Goal: Task Accomplishment & Management: Use online tool/utility

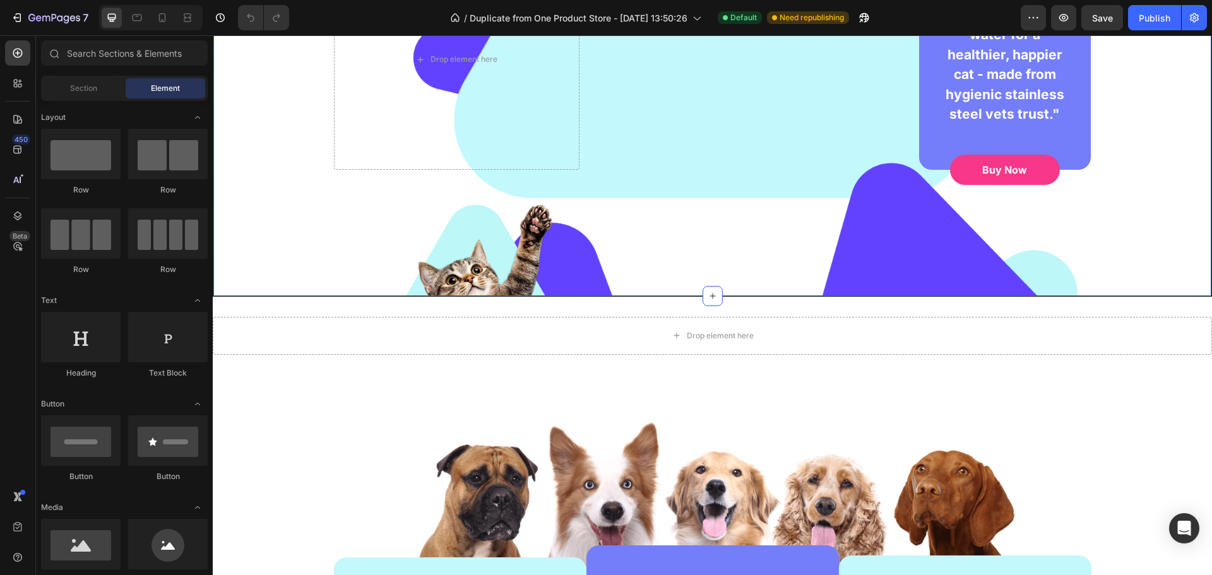
scroll to position [316, 0]
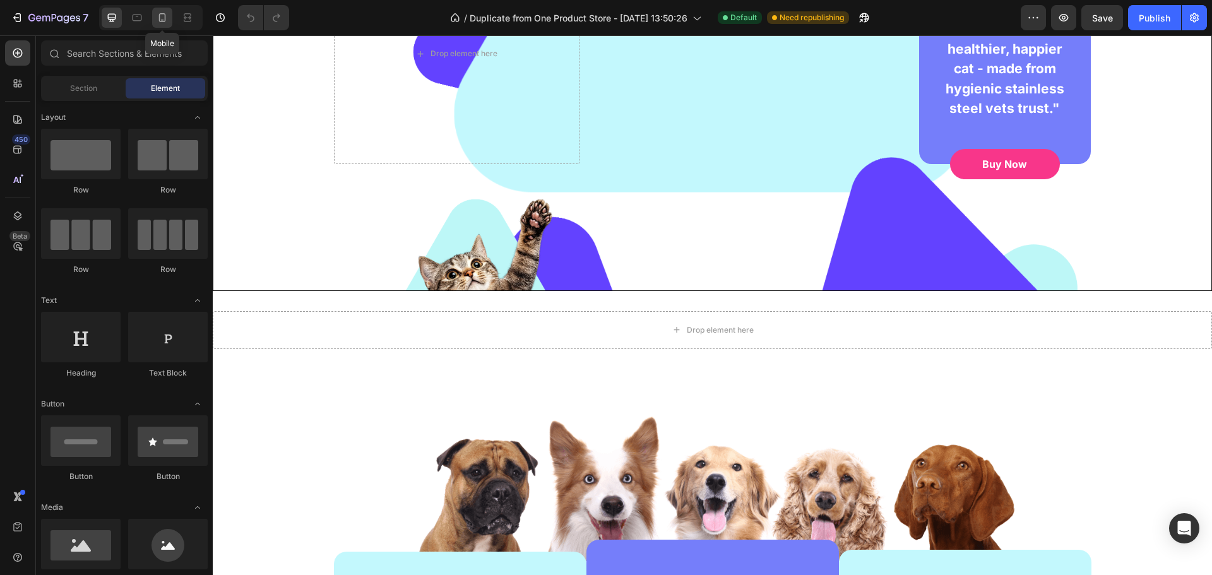
click at [167, 17] on icon at bounding box center [162, 17] width 13 height 13
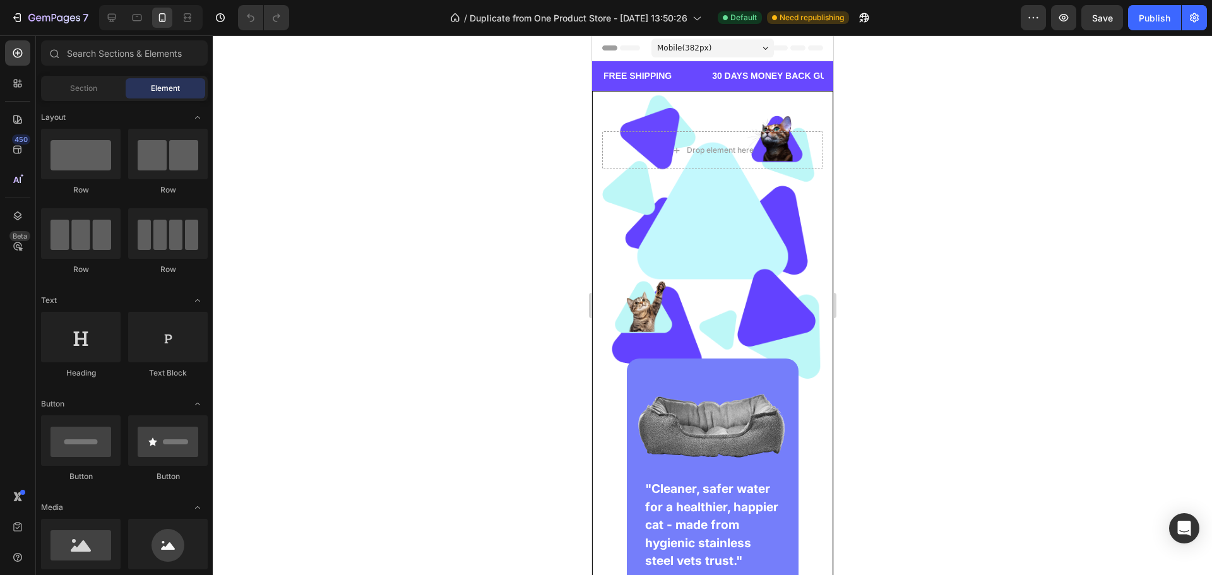
click at [744, 44] on div "Mobile ( 382 px)" at bounding box center [712, 47] width 122 height 19
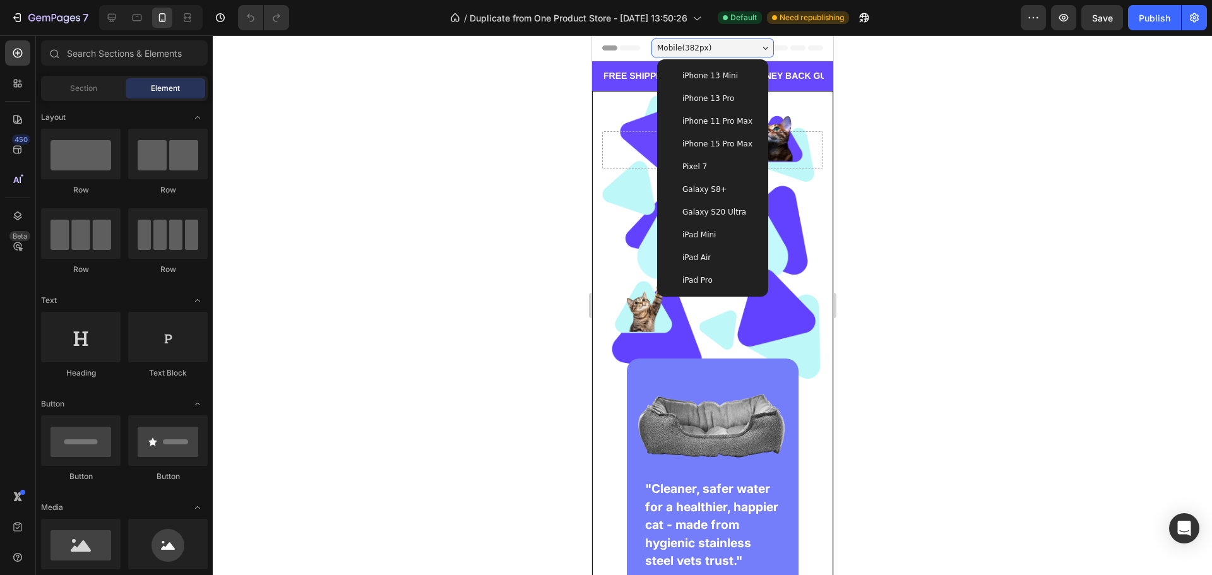
click at [714, 195] on span "Galaxy S8+" at bounding box center [704, 189] width 45 height 13
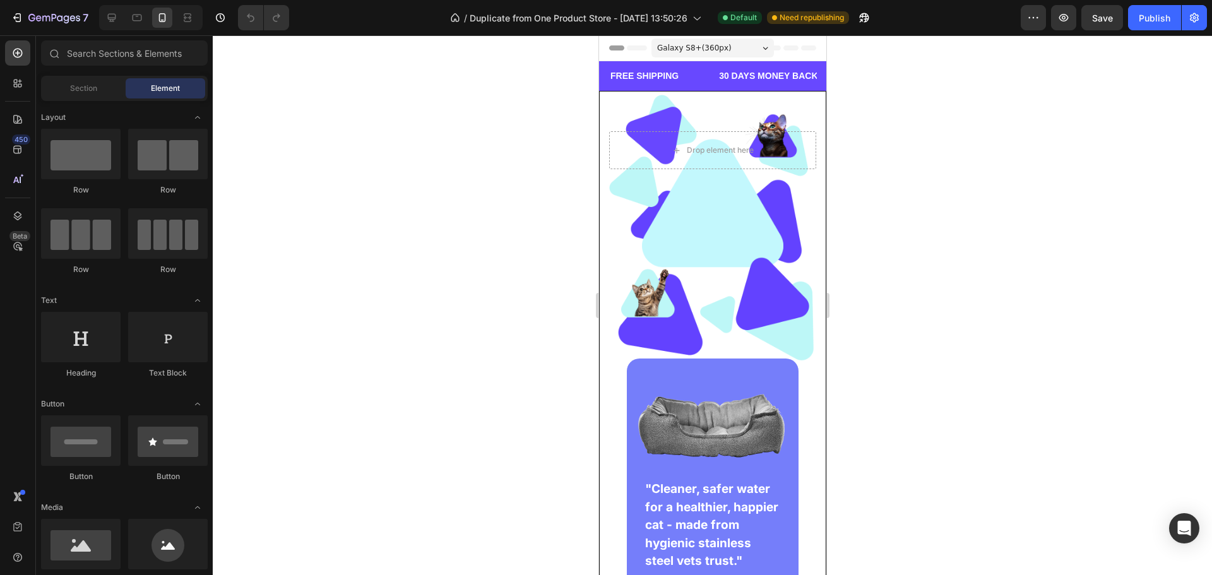
click at [699, 46] on span "Galaxy S8+ ( 360 px)" at bounding box center [693, 48] width 74 height 13
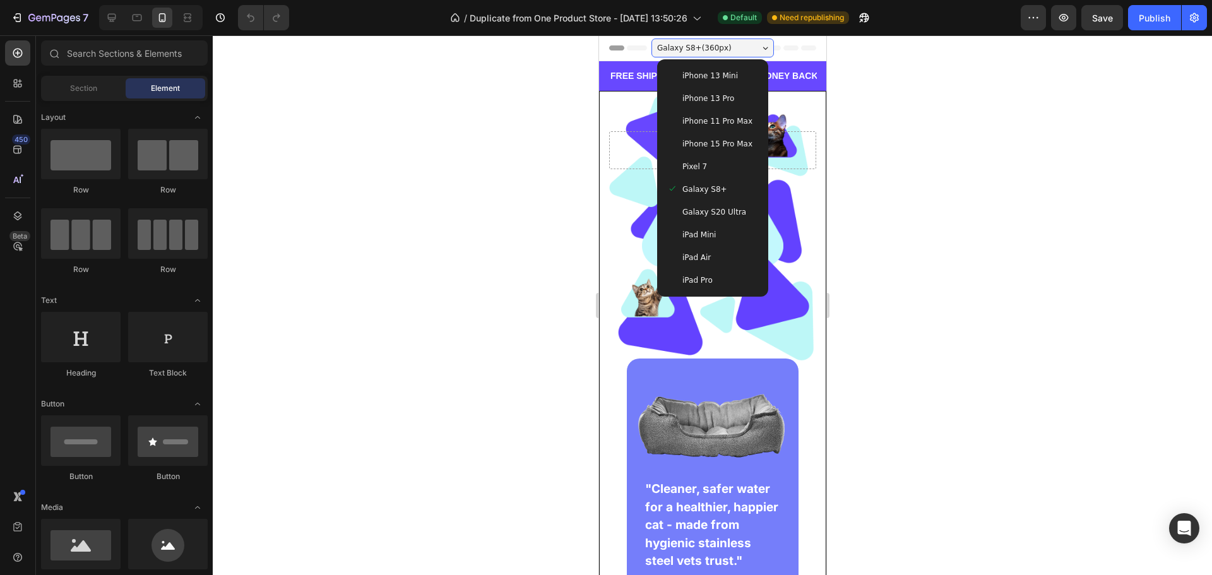
click at [701, 206] on span "Galaxy S20 Ultra" at bounding box center [714, 212] width 64 height 13
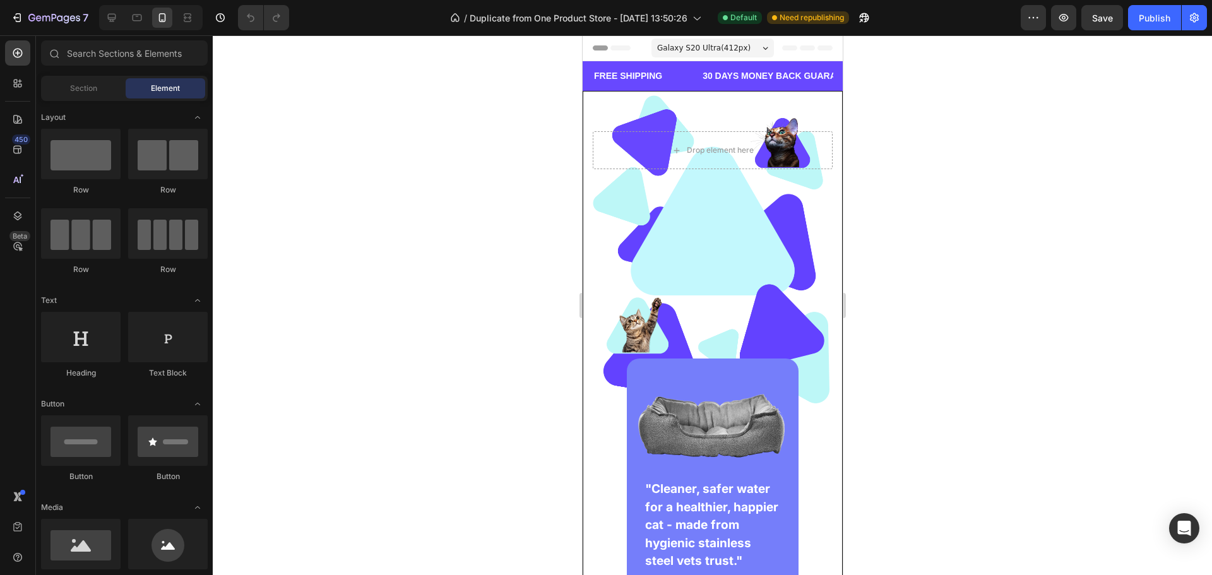
click at [695, 44] on span "Galaxy S20 Ultra ( 412 px)" at bounding box center [702, 48] width 93 height 13
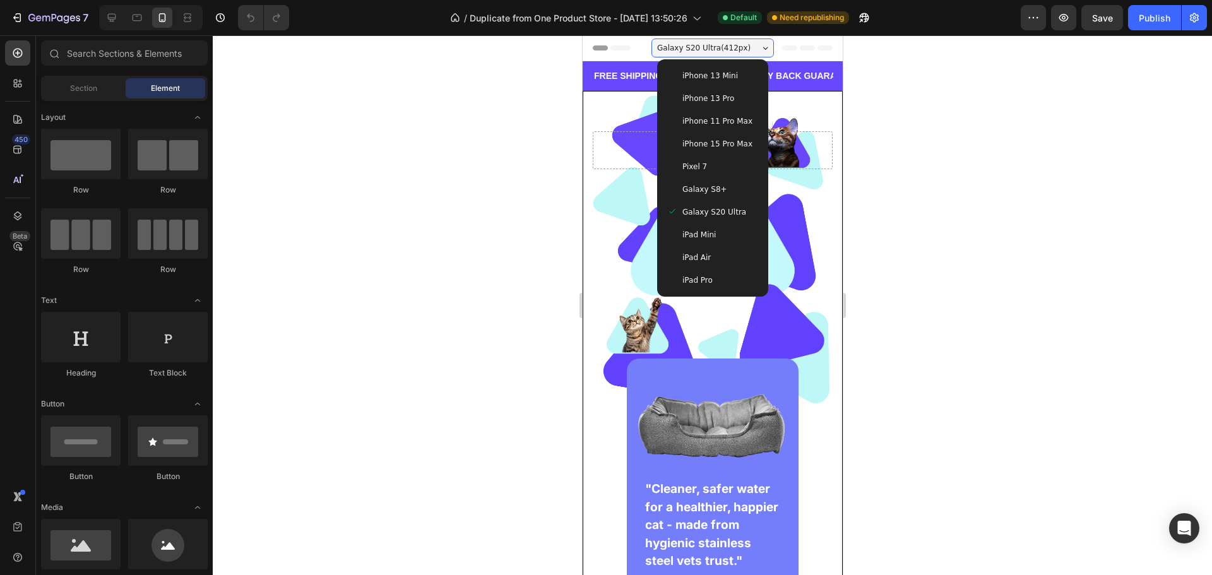
click at [705, 233] on span "iPad Mini" at bounding box center [698, 234] width 33 height 13
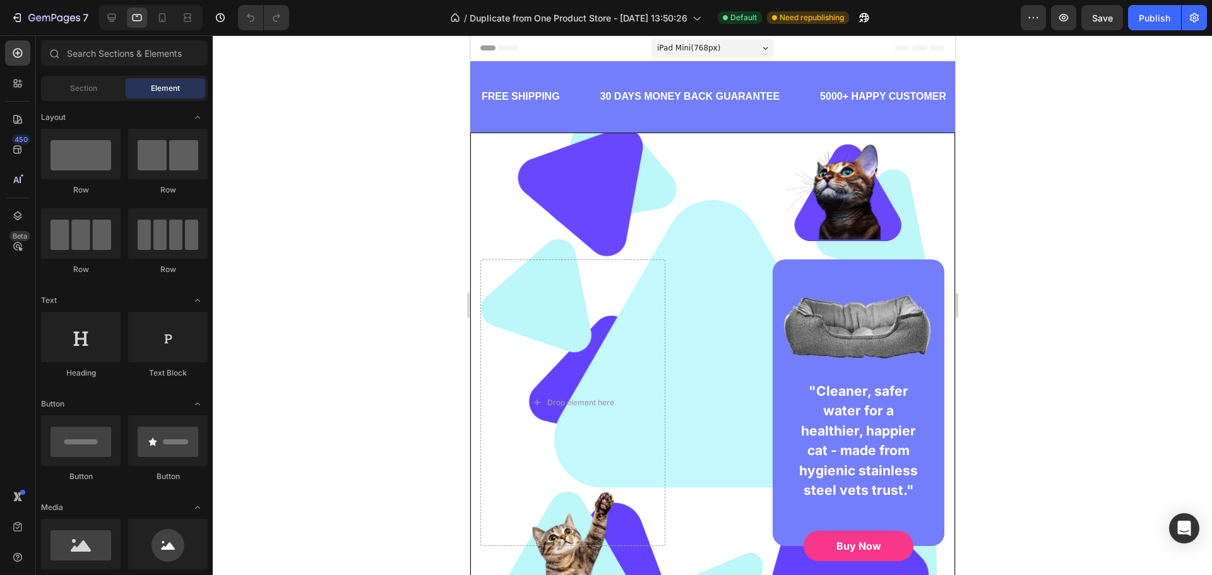
drag, startPoint x: 671, startPoint y: 51, endPoint x: 681, endPoint y: 66, distance: 17.9
click at [672, 51] on span "iPad Mini ( 768 px)" at bounding box center [687, 48] width 63 height 13
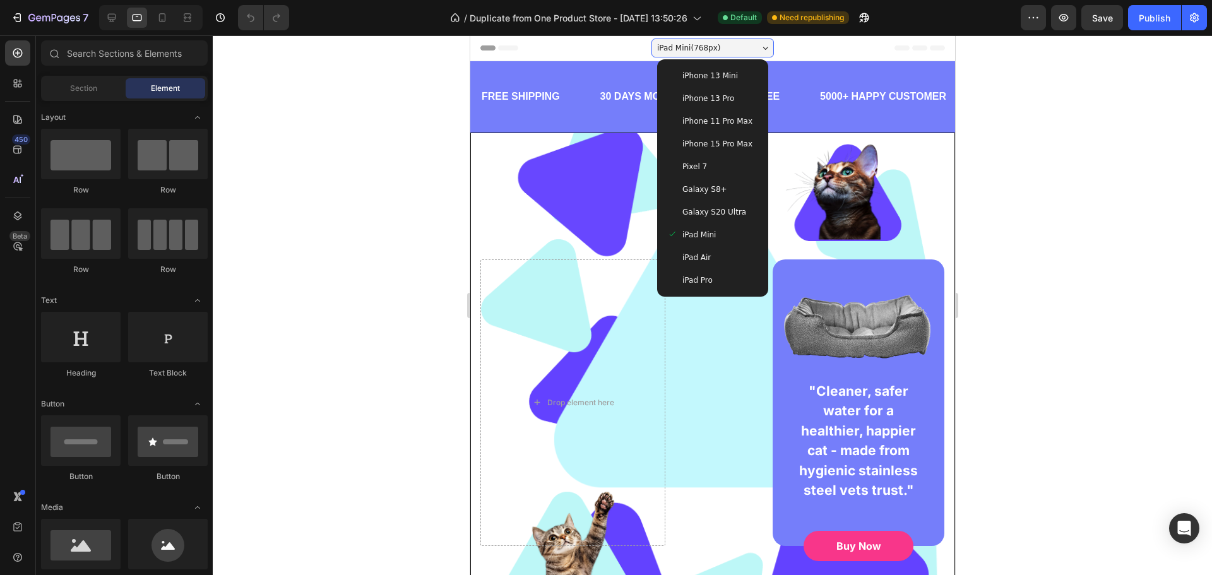
click at [709, 163] on div "Pixel 7" at bounding box center [711, 166] width 91 height 13
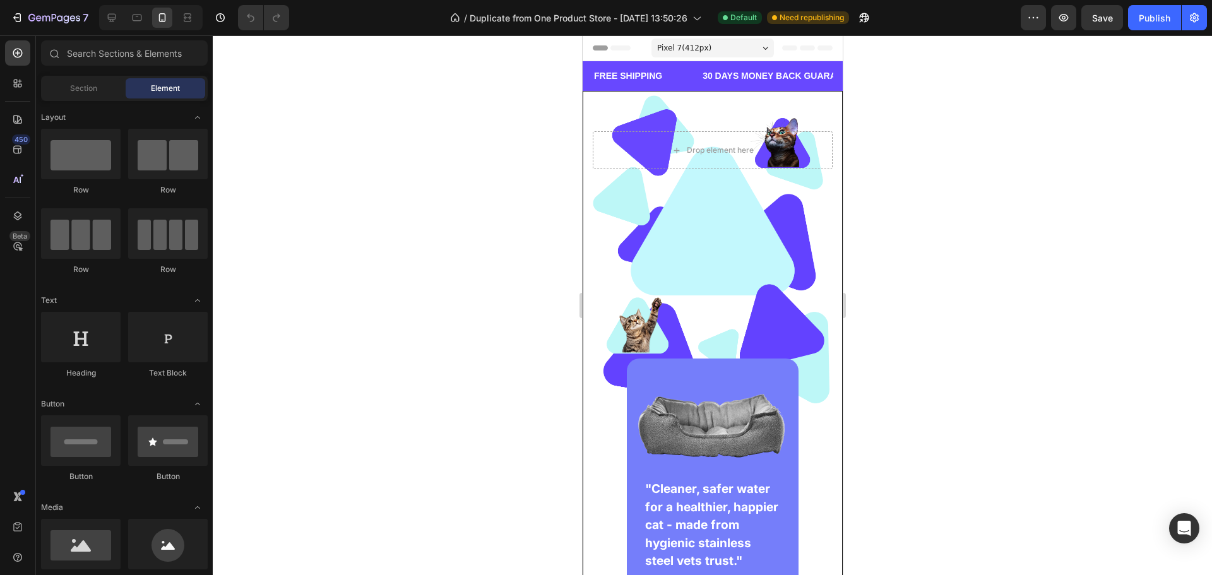
drag, startPoint x: 675, startPoint y: 33, endPoint x: 95, endPoint y: 9, distance: 581.0
click at [675, 33] on div "7 Version history / Duplicate from One Product Store - [DATE] 13:50:26 Default …" at bounding box center [606, 18] width 1212 height 36
click at [679, 54] on div "Pixel 7 ( 412 px)" at bounding box center [712, 47] width 122 height 19
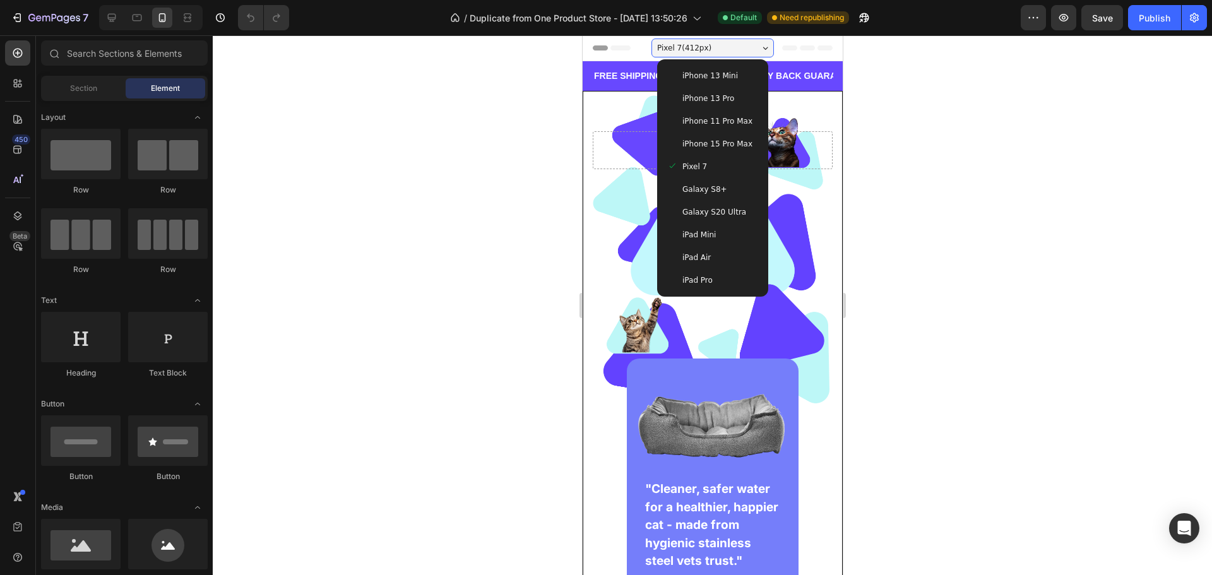
click at [707, 147] on span "iPhone 15 Pro Max" at bounding box center [717, 144] width 70 height 13
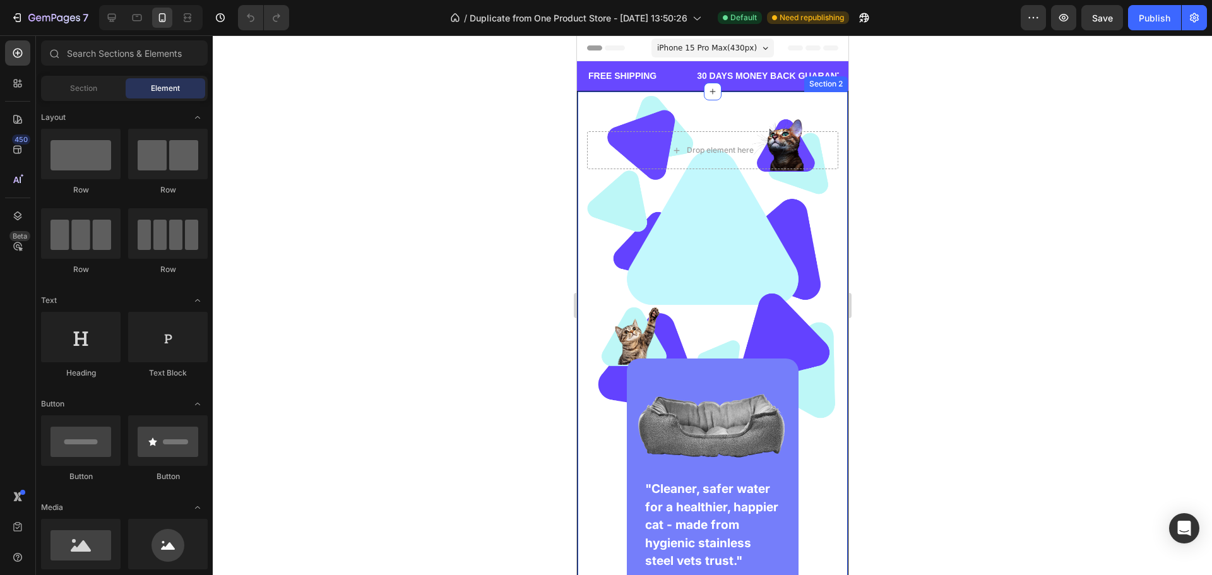
click at [948, 319] on div at bounding box center [712, 305] width 999 height 540
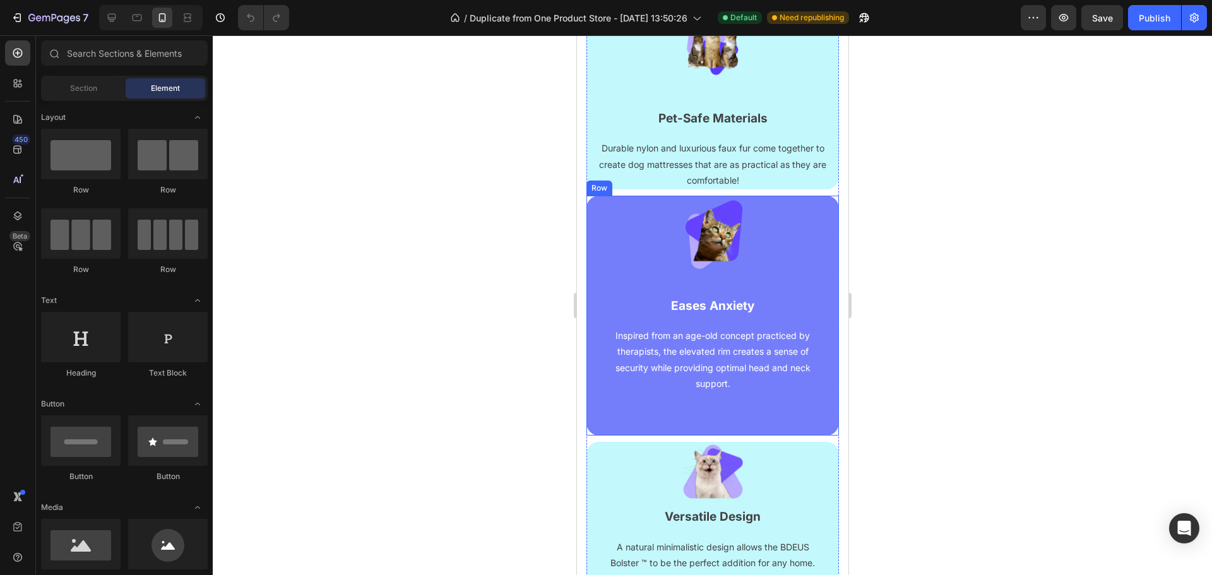
scroll to position [883, 0]
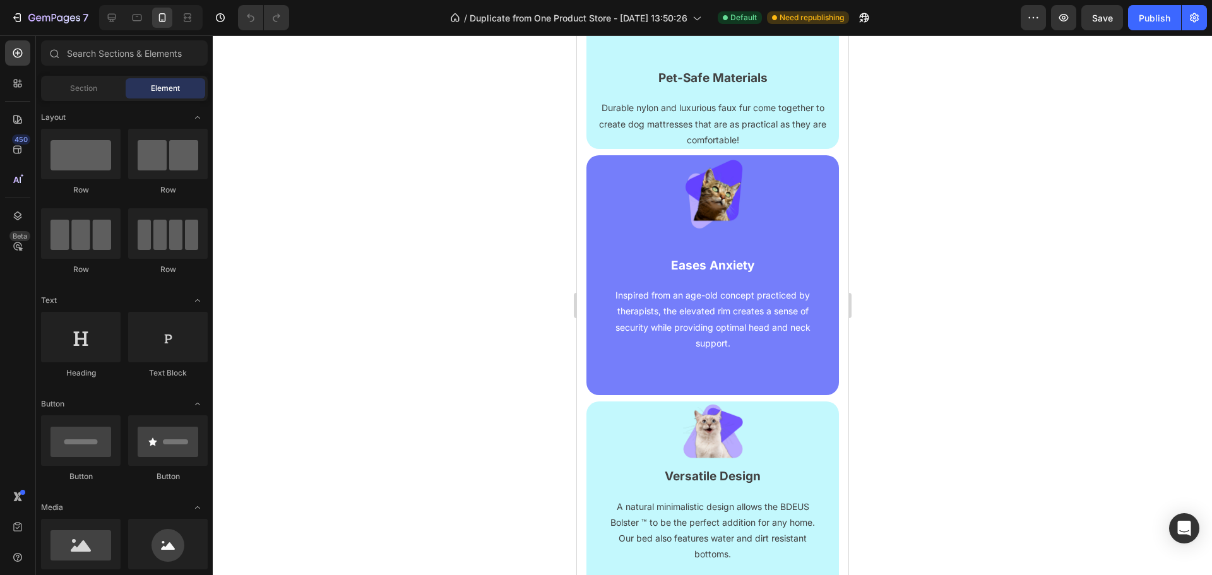
click at [986, 297] on div at bounding box center [712, 305] width 999 height 540
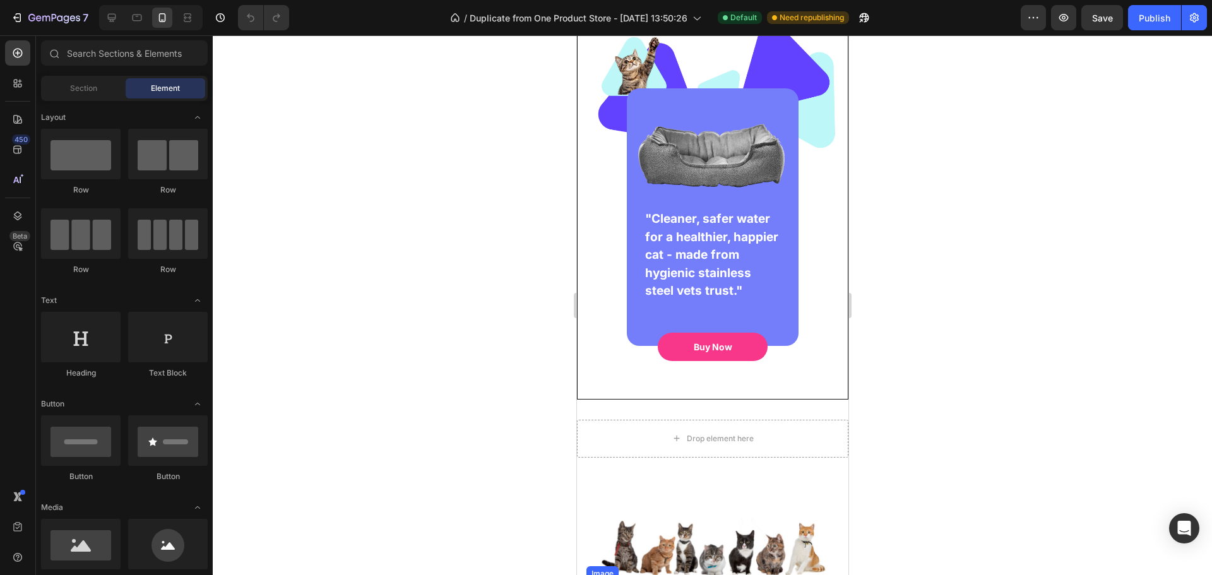
scroll to position [252, 0]
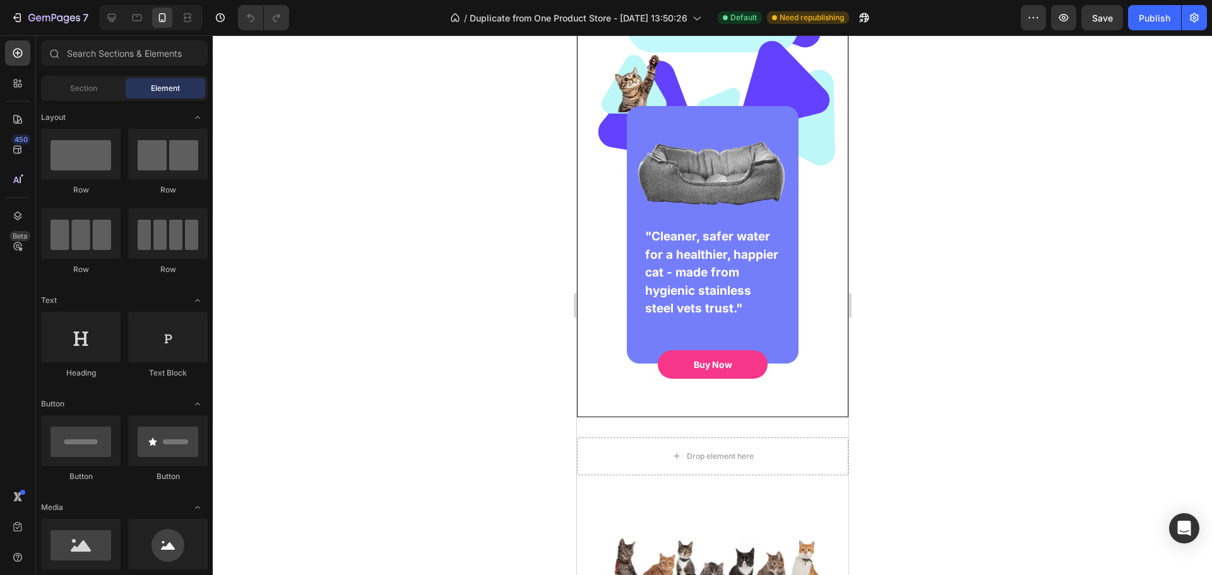
click at [934, 389] on div at bounding box center [712, 305] width 999 height 540
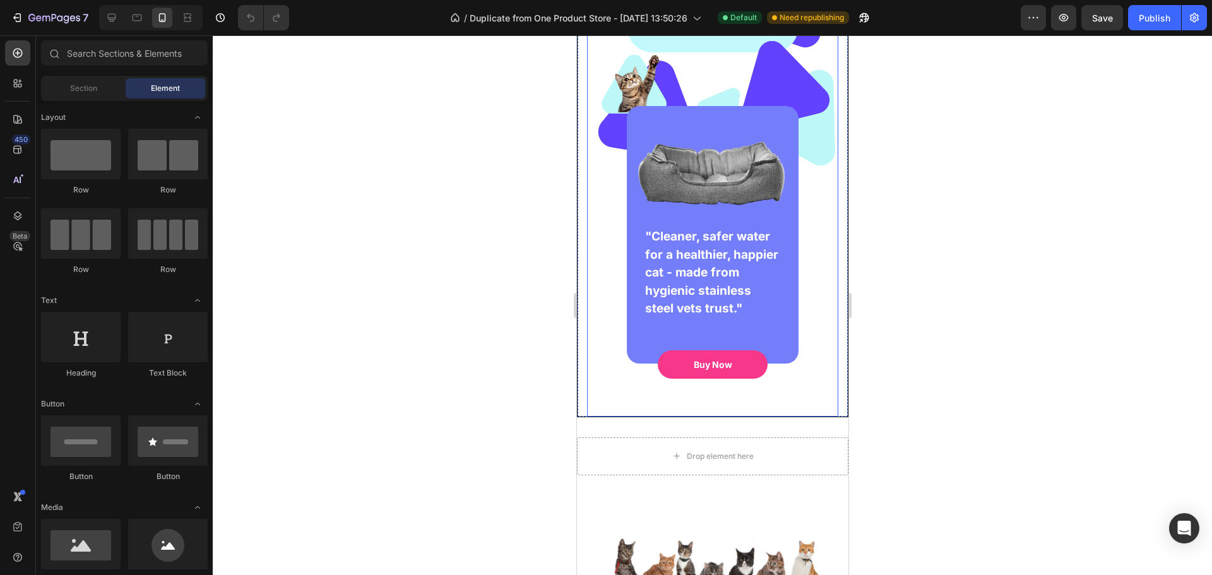
click at [820, 411] on div "Drop element here Image "Cleaner, safer water for a healthier, happier cat - ma…" at bounding box center [711, 127] width 251 height 577
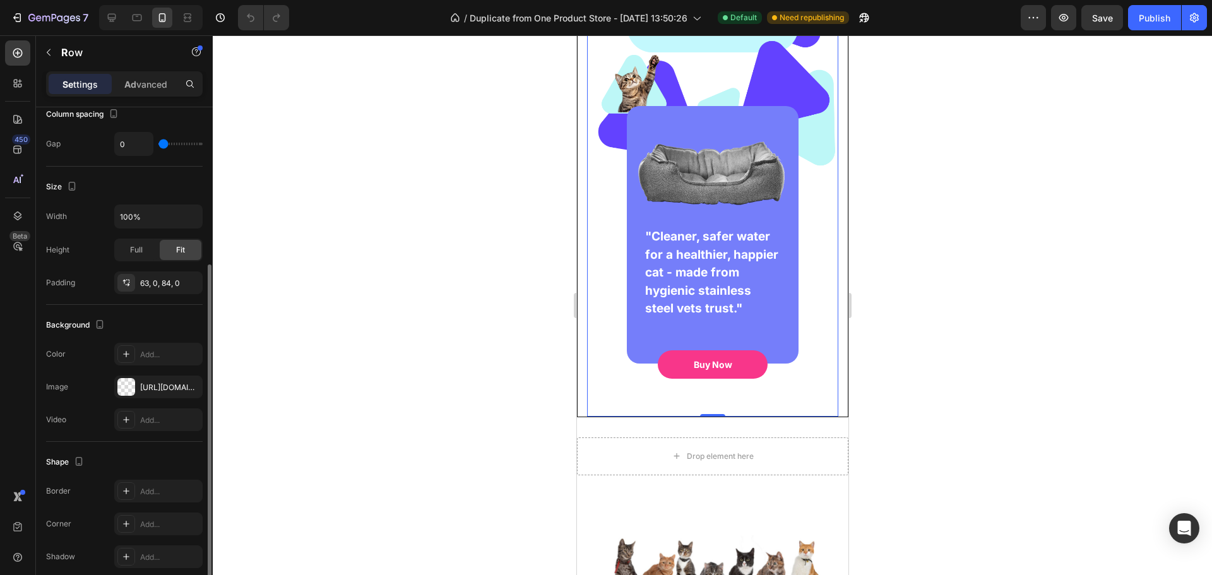
scroll to position [306, 0]
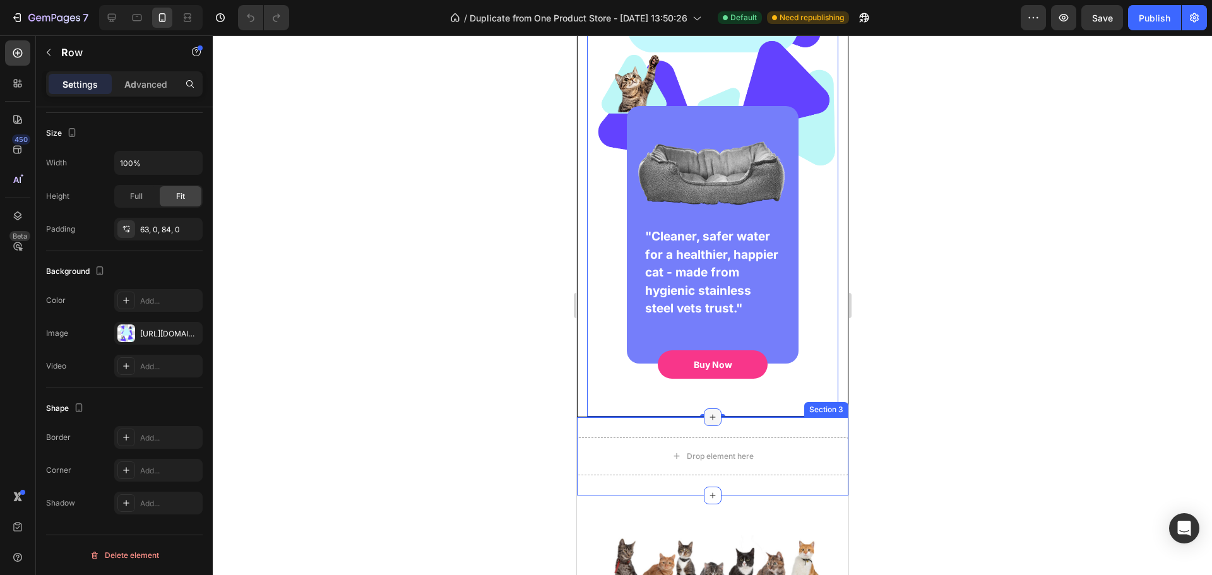
click at [709, 418] on icon at bounding box center [712, 417] width 10 height 10
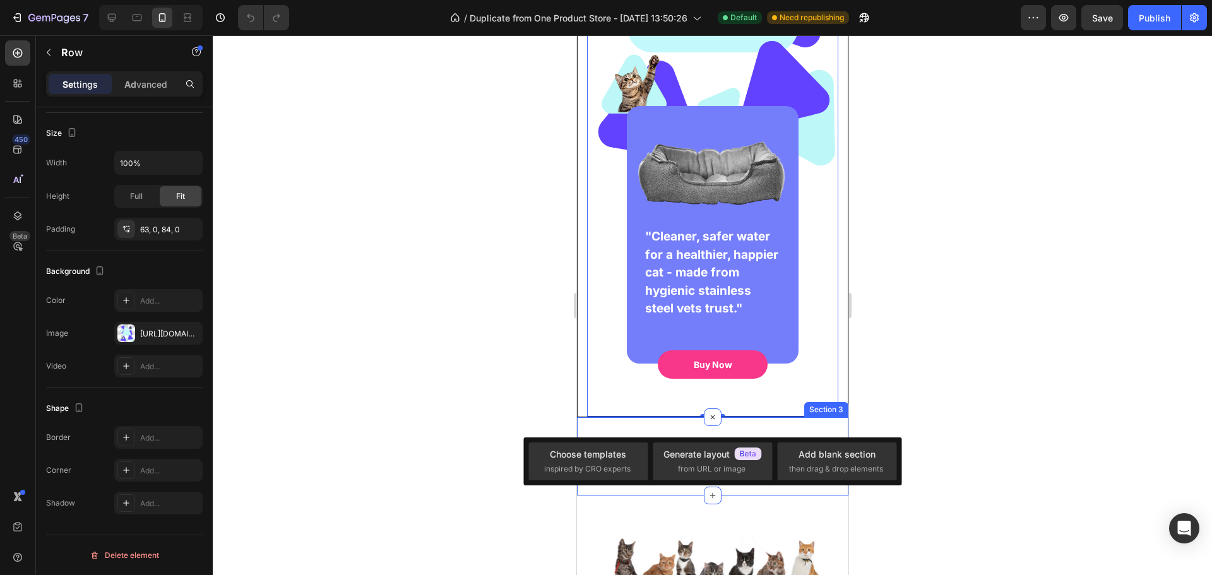
click at [972, 412] on div at bounding box center [712, 305] width 999 height 540
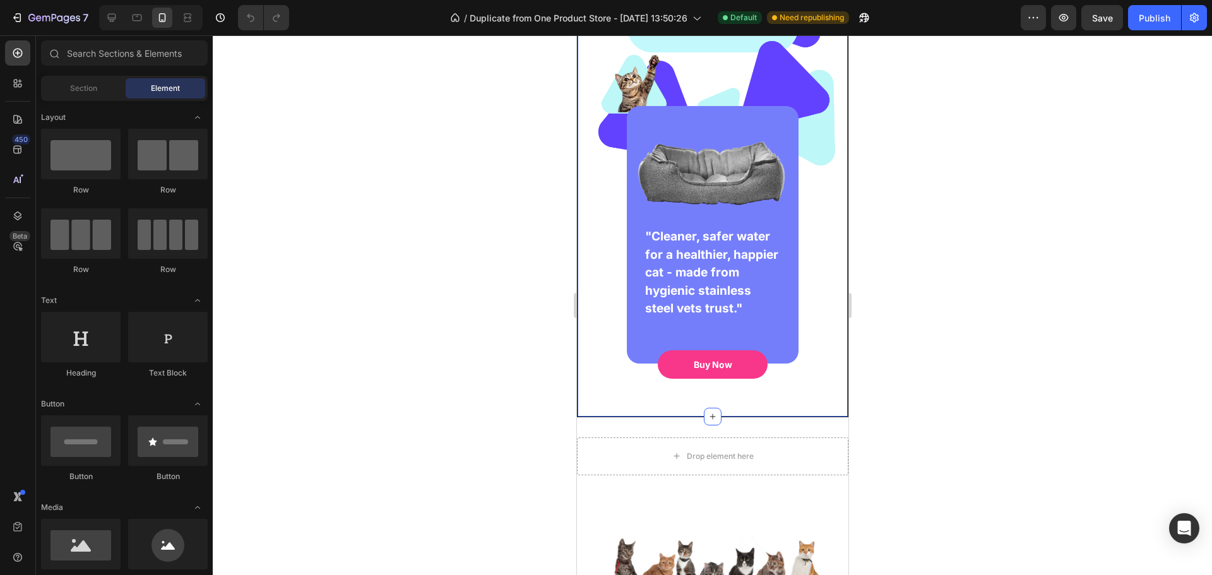
click at [829, 412] on div "Drop element here Image "Cleaner, safer water for a healthier, happier cat - ma…" at bounding box center [711, 127] width 271 height 579
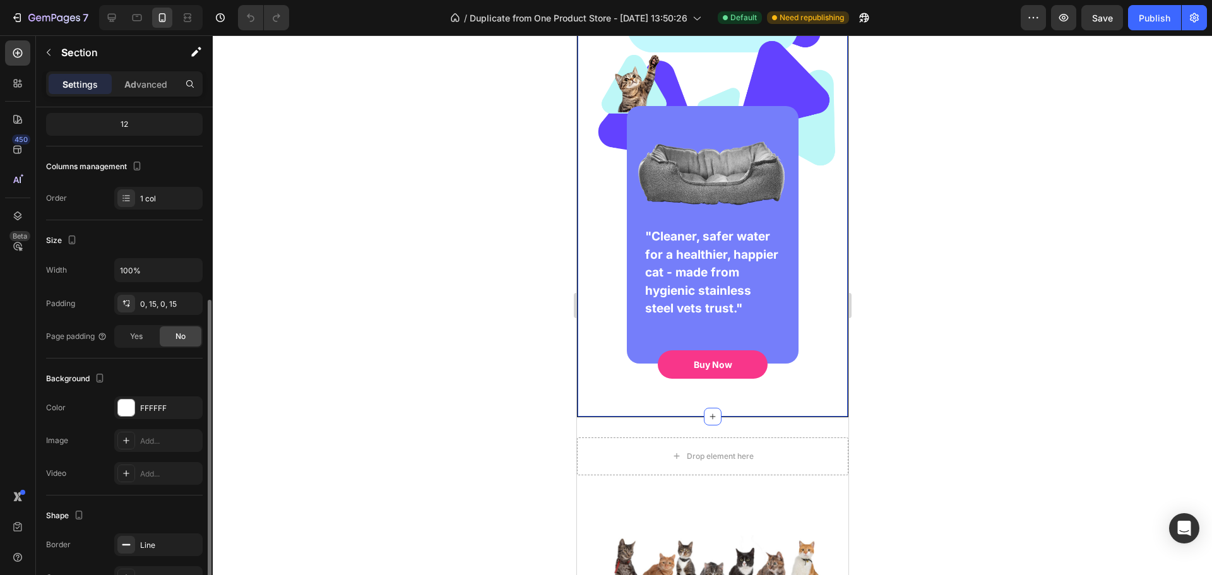
scroll to position [189, 0]
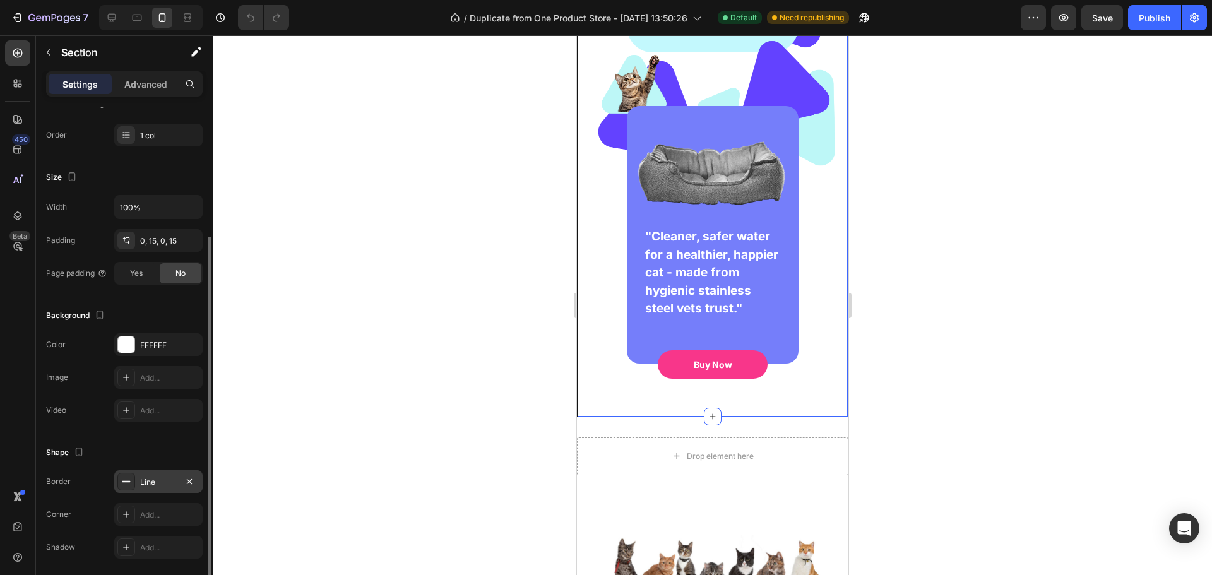
click at [162, 482] on div "Line" at bounding box center [158, 481] width 37 height 11
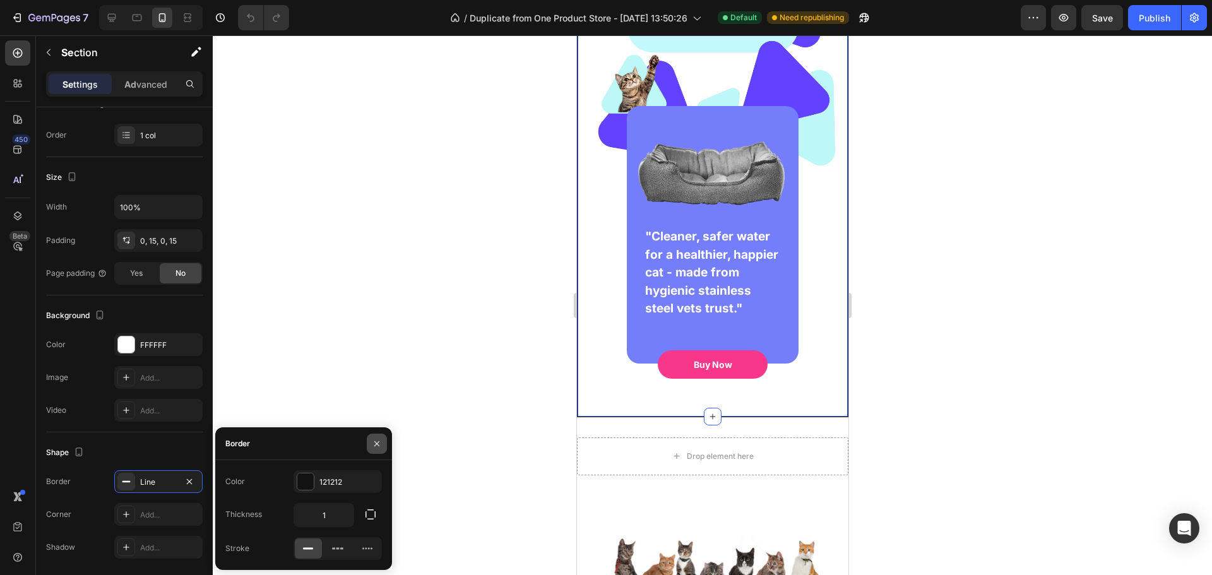
click at [379, 445] on icon "button" at bounding box center [376, 442] width 5 height 5
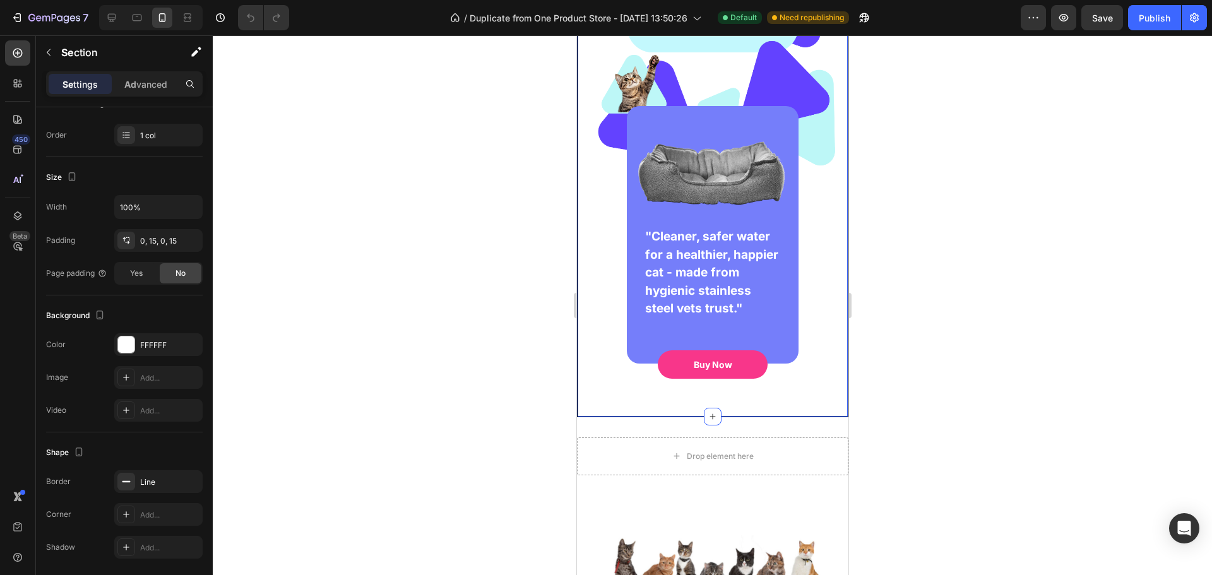
click at [381, 445] on div at bounding box center [712, 305] width 999 height 540
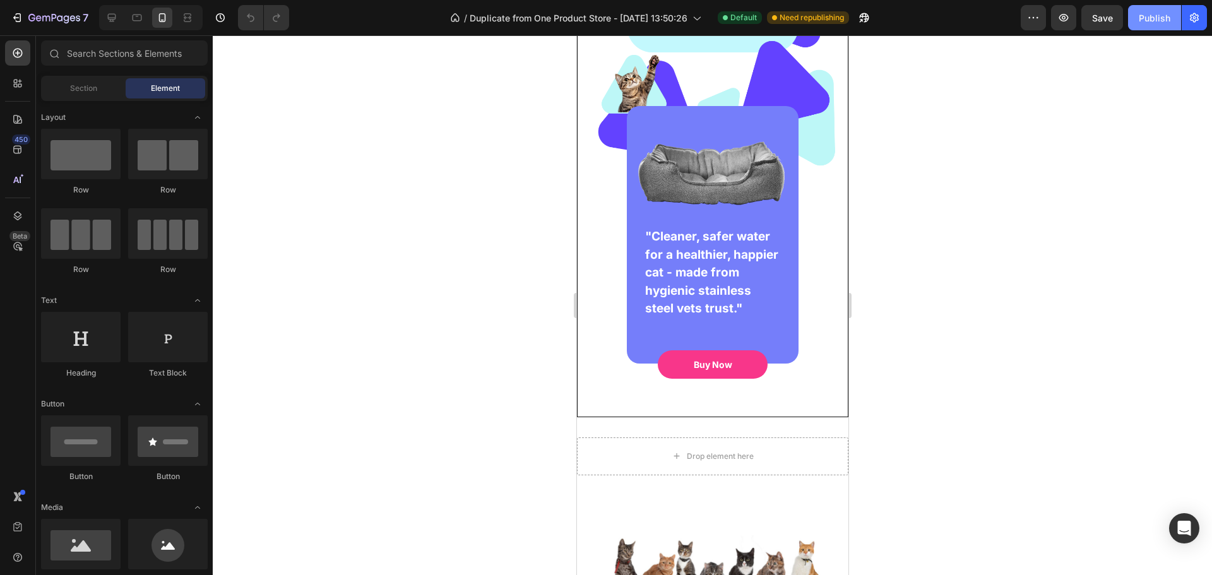
click at [1154, 12] on div "Publish" at bounding box center [1154, 17] width 32 height 13
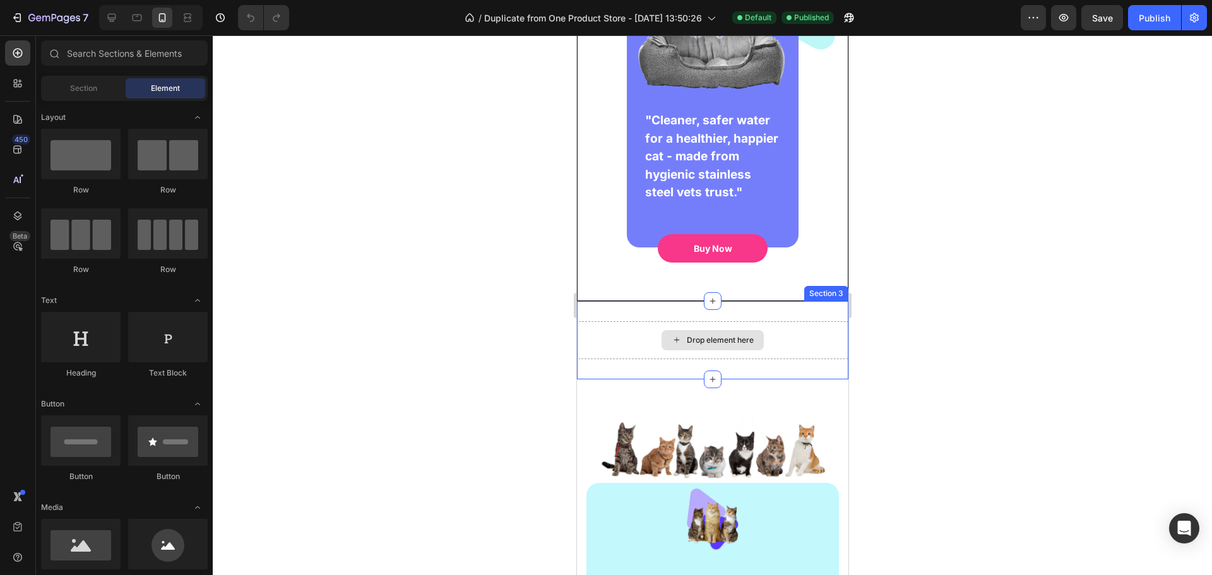
scroll to position [379, 0]
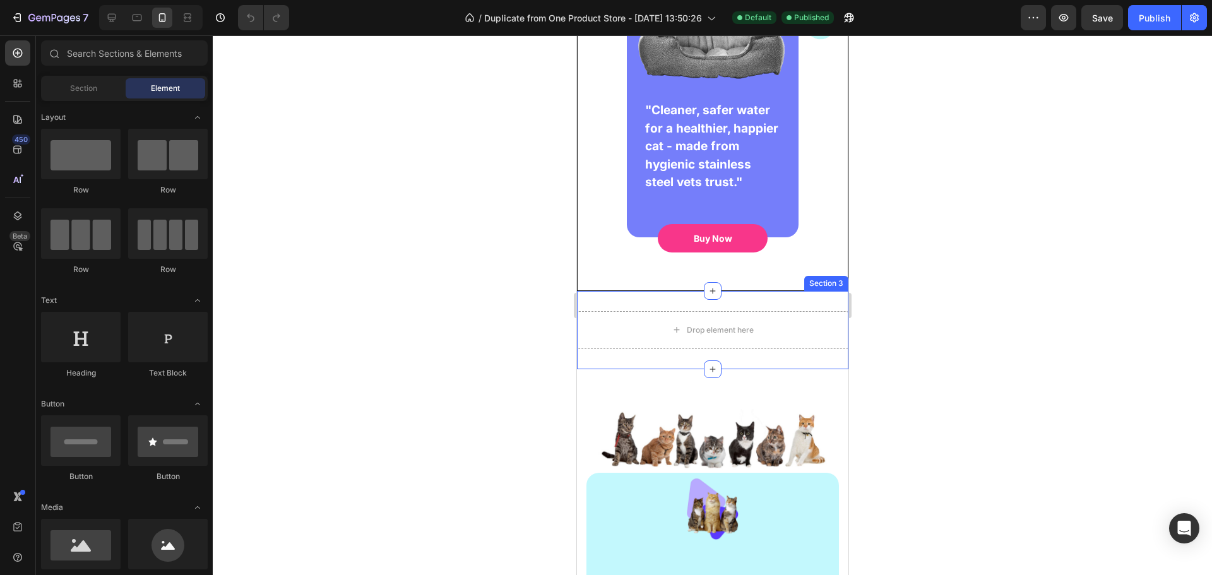
click at [689, 306] on div "Drop element here Section 3" at bounding box center [711, 330] width 271 height 78
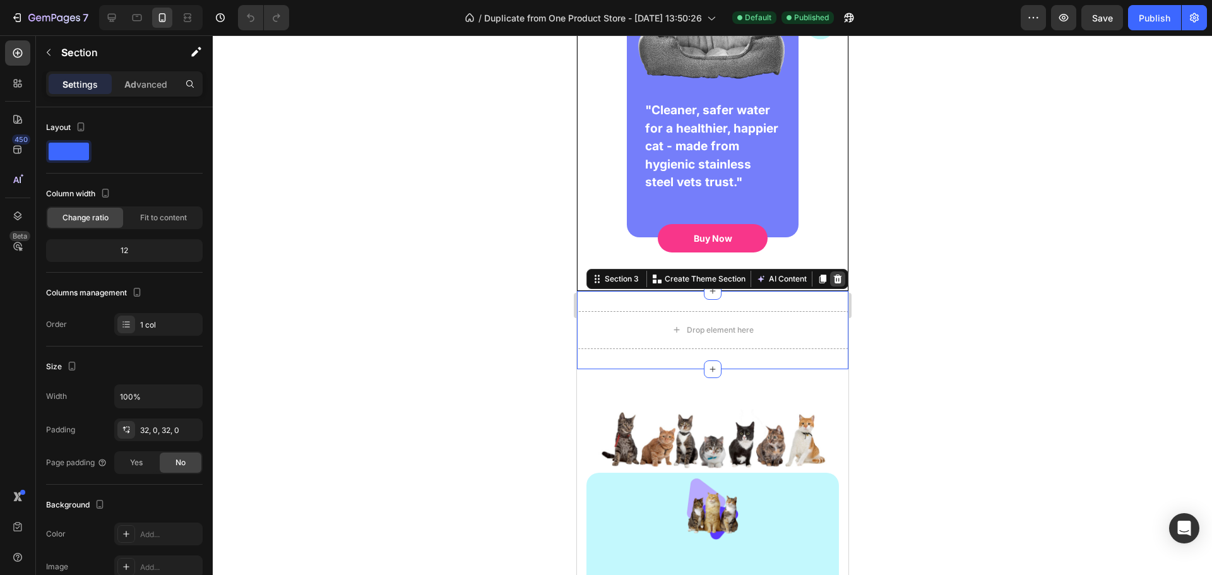
click at [832, 280] on icon at bounding box center [837, 279] width 10 height 10
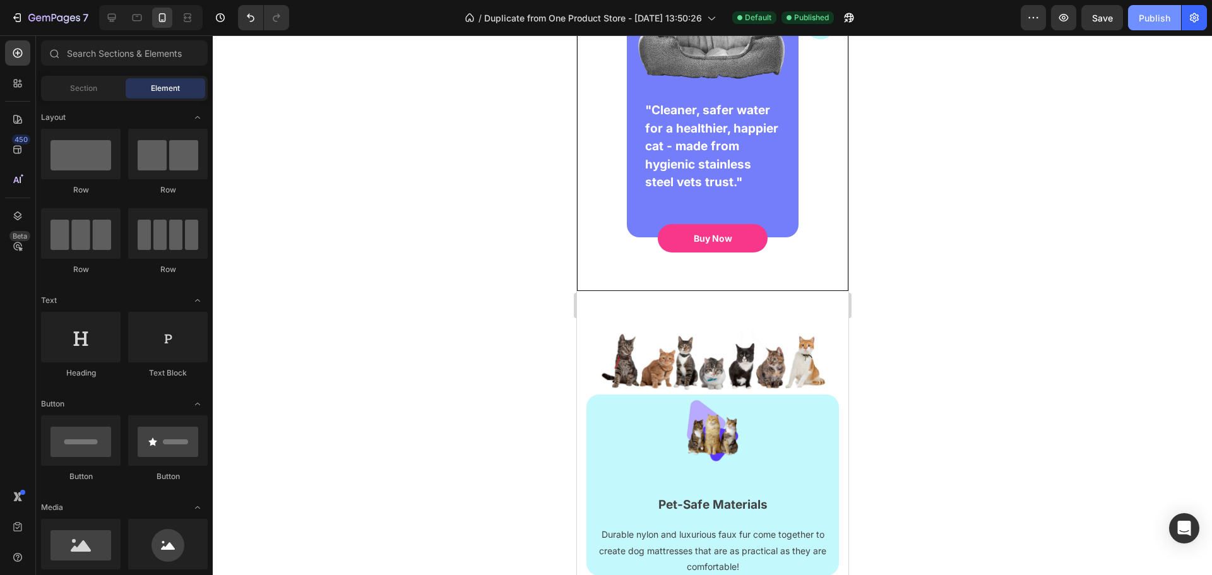
click at [1149, 20] on div "Publish" at bounding box center [1154, 17] width 32 height 13
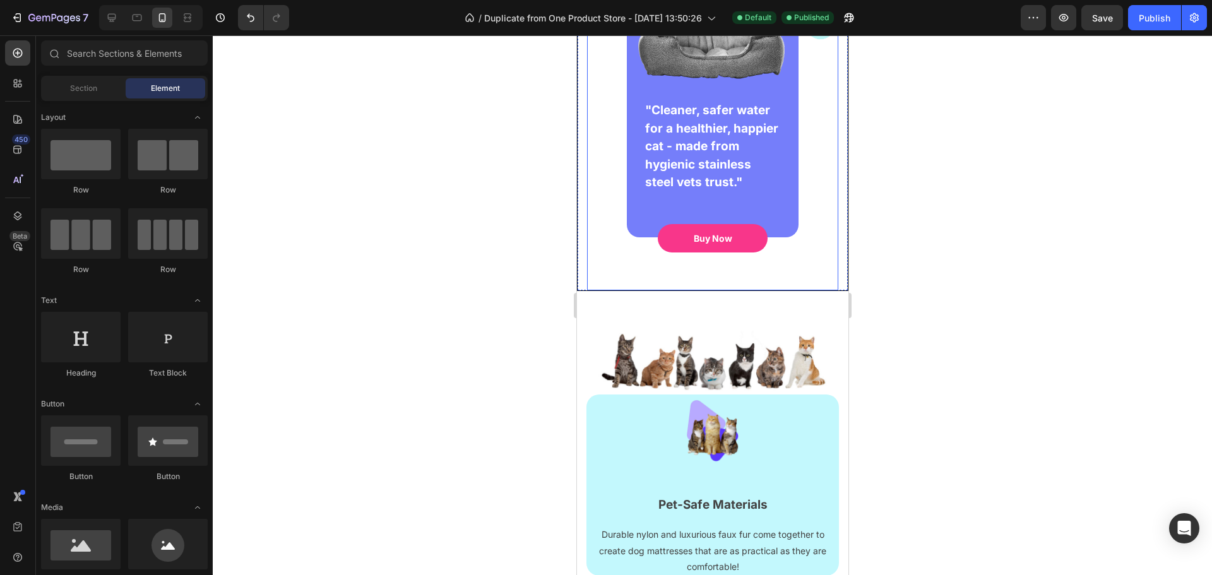
click at [687, 288] on div "Drop element here Image "Cleaner, safer water for a healthier, happier cat - ma…" at bounding box center [711, 1] width 251 height 577
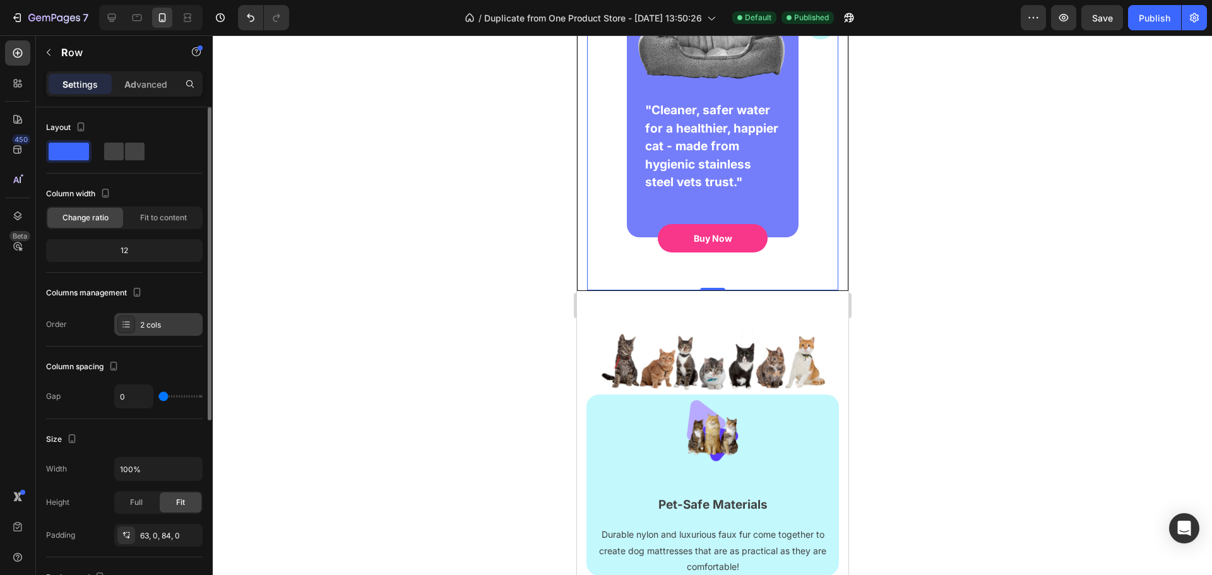
click at [155, 321] on div "2 cols" at bounding box center [169, 324] width 59 height 11
click at [174, 357] on div "Column spacing" at bounding box center [124, 367] width 157 height 20
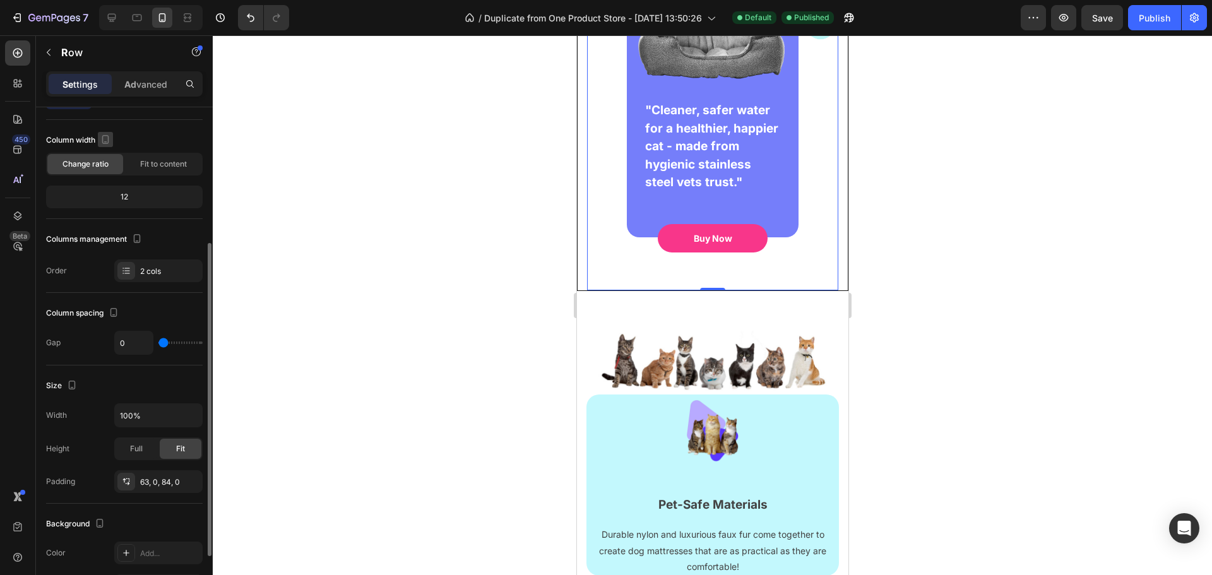
scroll to position [0, 0]
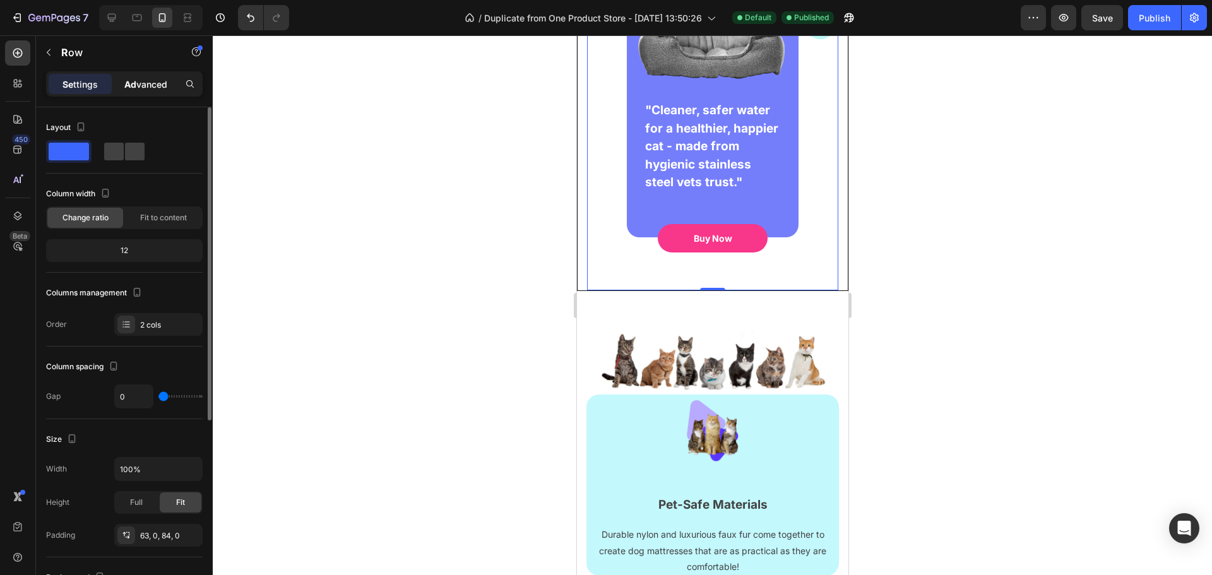
drag, startPoint x: 138, startPoint y: 78, endPoint x: 137, endPoint y: 86, distance: 8.2
click at [138, 80] on p "Ad vanced" at bounding box center [145, 84] width 43 height 13
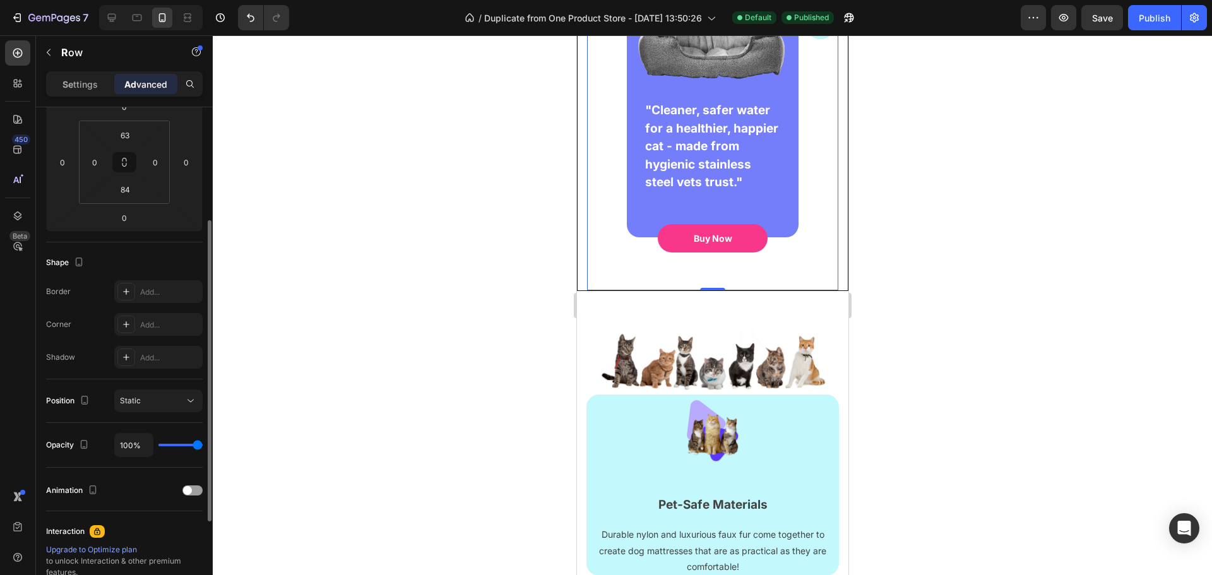
scroll to position [252, 0]
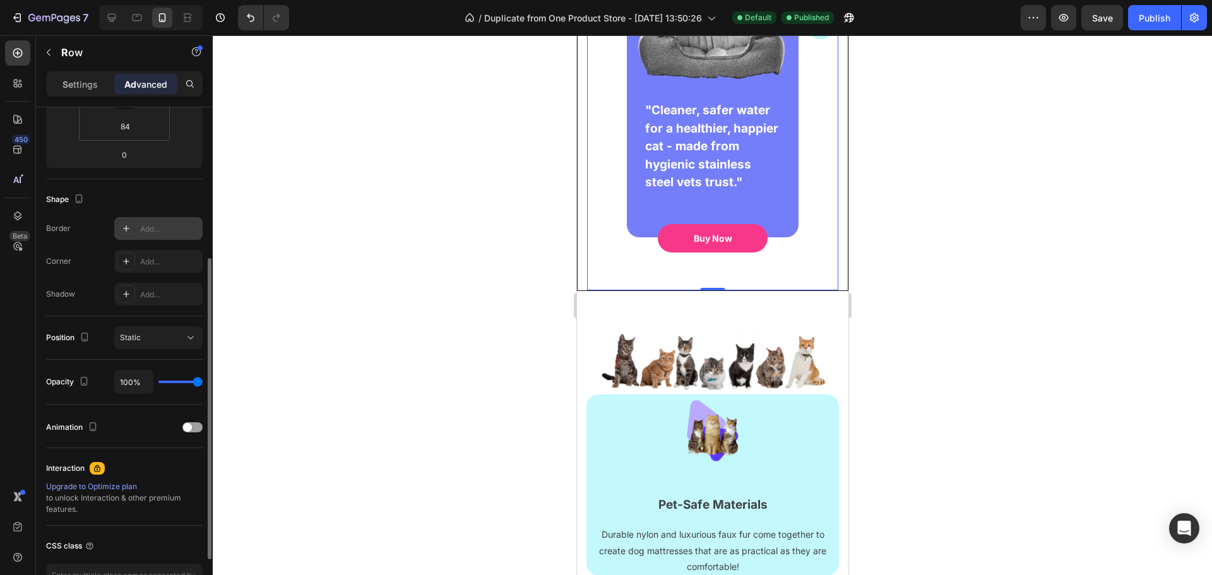
click at [150, 220] on div "Add..." at bounding box center [158, 228] width 88 height 23
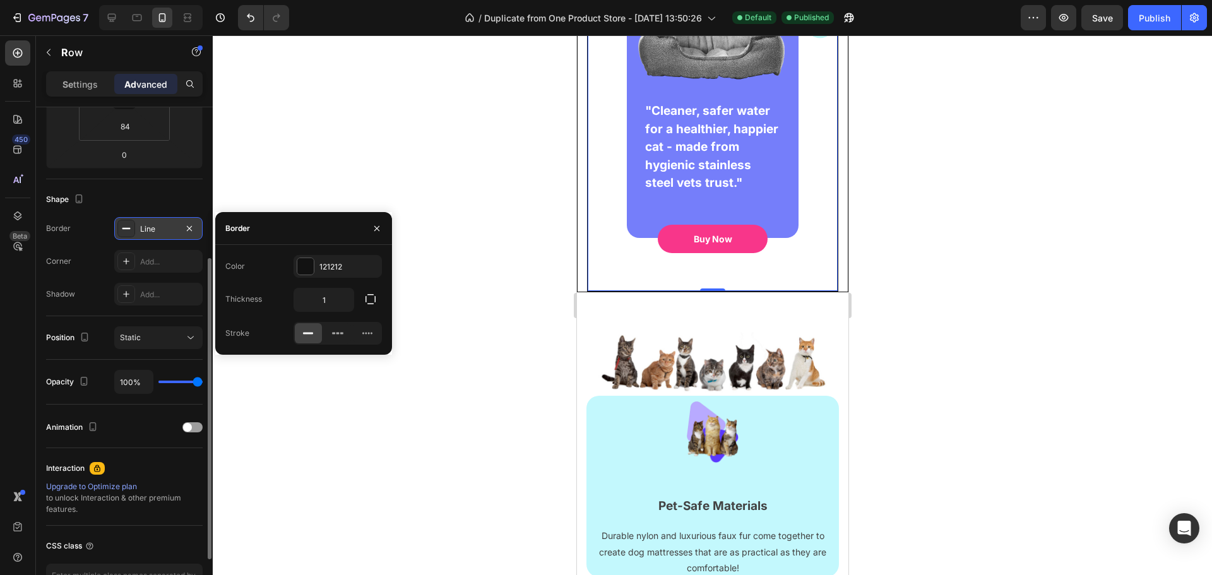
scroll to position [379, 0]
click at [337, 331] on icon at bounding box center [337, 333] width 13 height 13
click at [300, 331] on div at bounding box center [308, 333] width 27 height 20
click at [189, 229] on icon "button" at bounding box center [189, 227] width 5 height 5
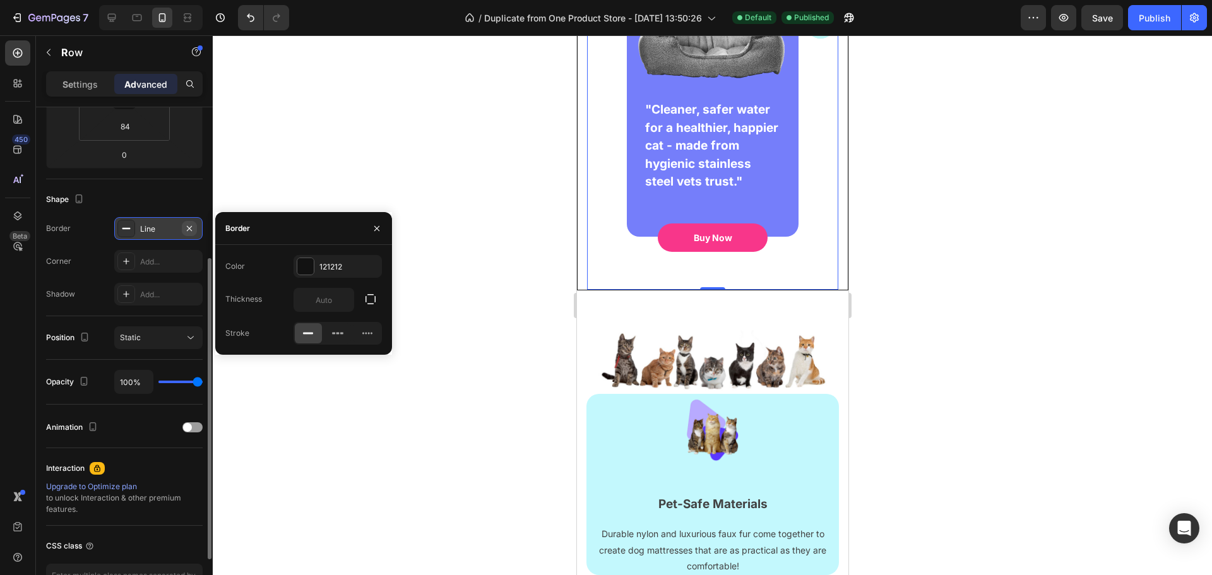
scroll to position [379, 0]
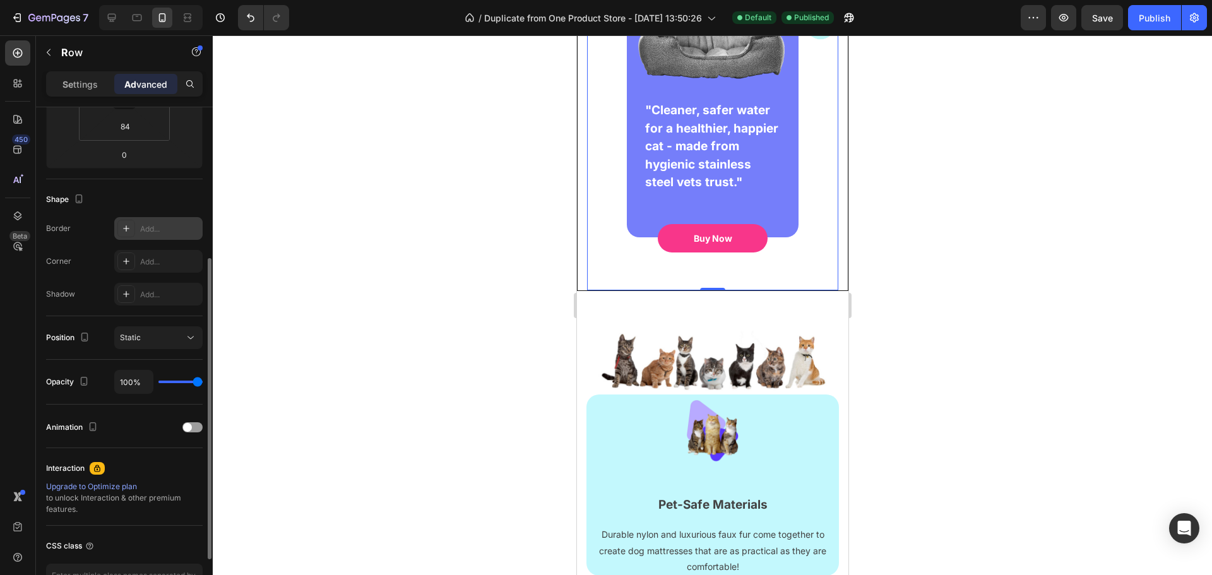
click at [192, 198] on div "Shape" at bounding box center [124, 199] width 157 height 20
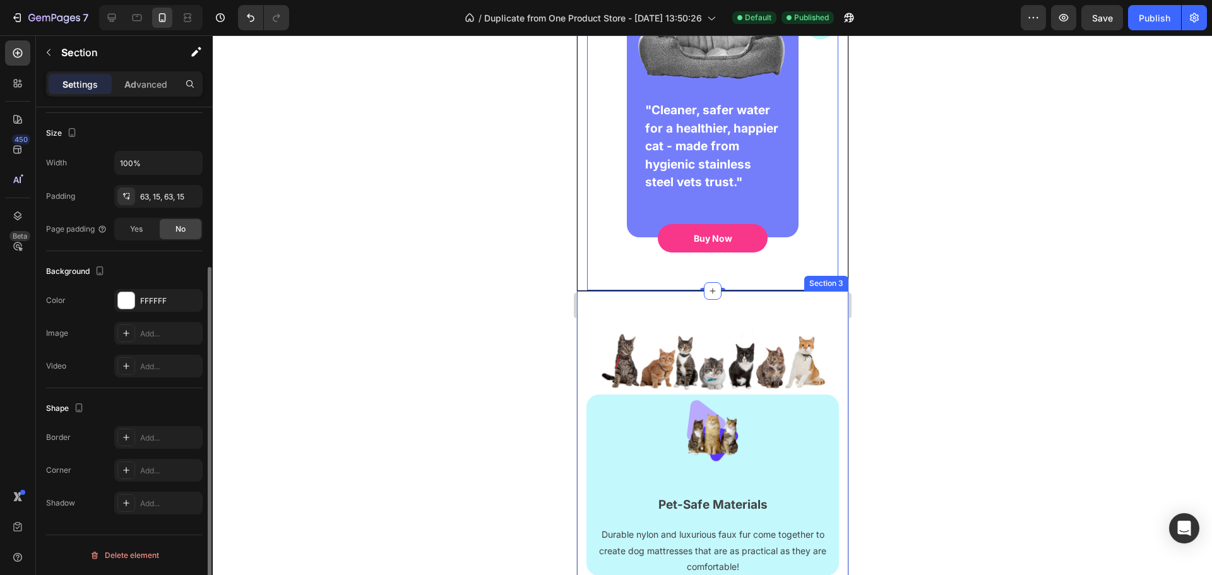
scroll to position [0, 0]
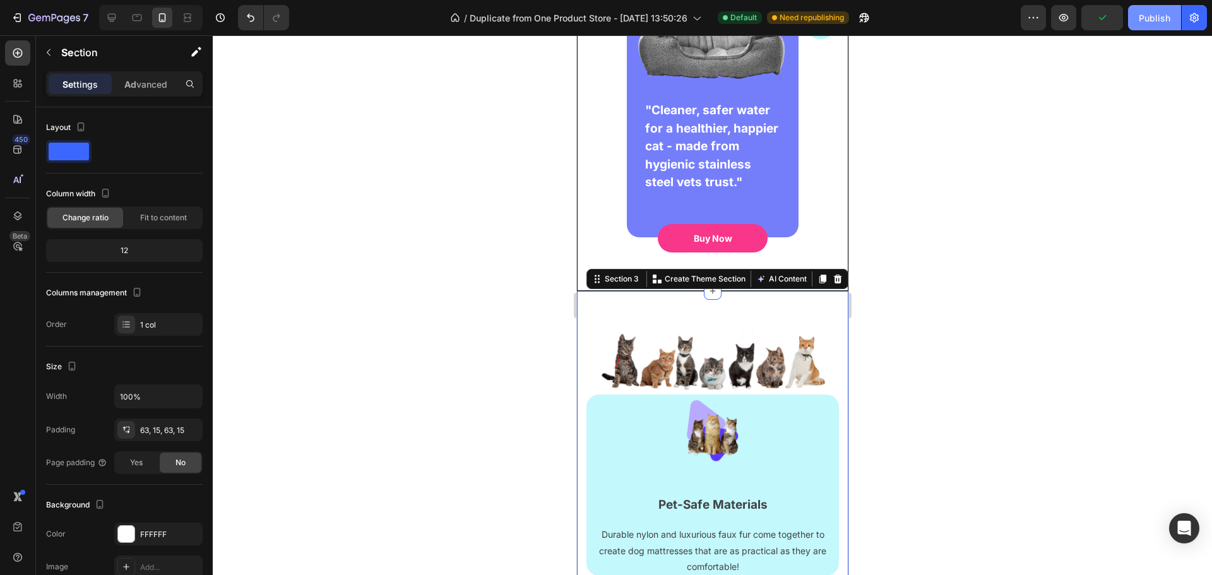
click at [1159, 18] on div "Publish" at bounding box center [1154, 17] width 32 height 13
click at [1053, 285] on div at bounding box center [712, 305] width 999 height 540
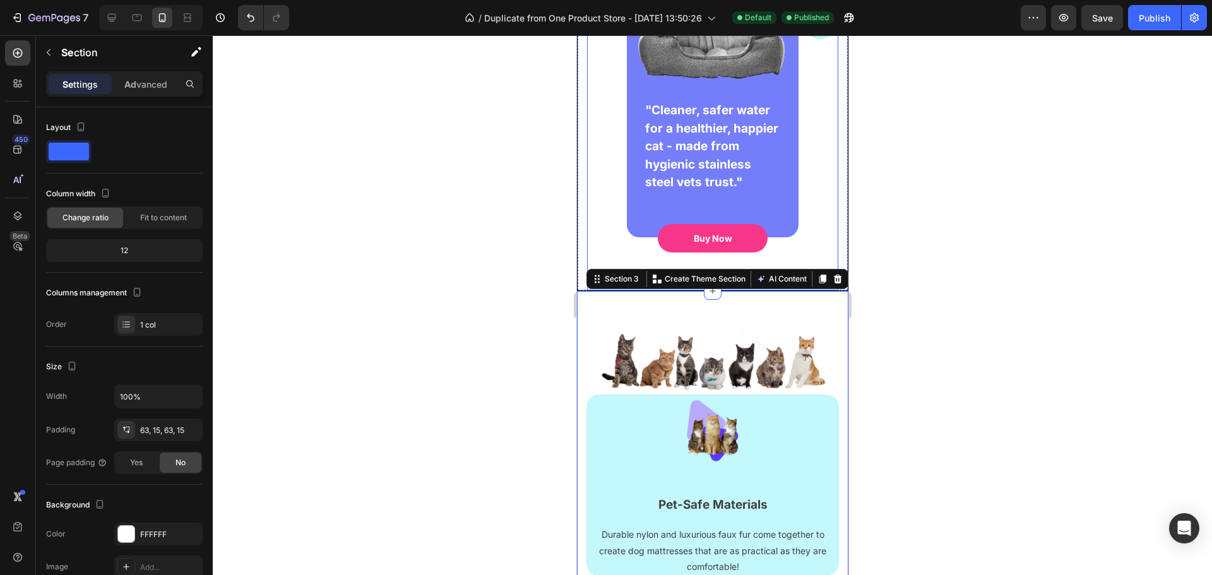
click at [586, 232] on div "Image "Cleaner, safer water for a healthier, happier cat - made from hygienic s…" at bounding box center [711, 13] width 251 height 447
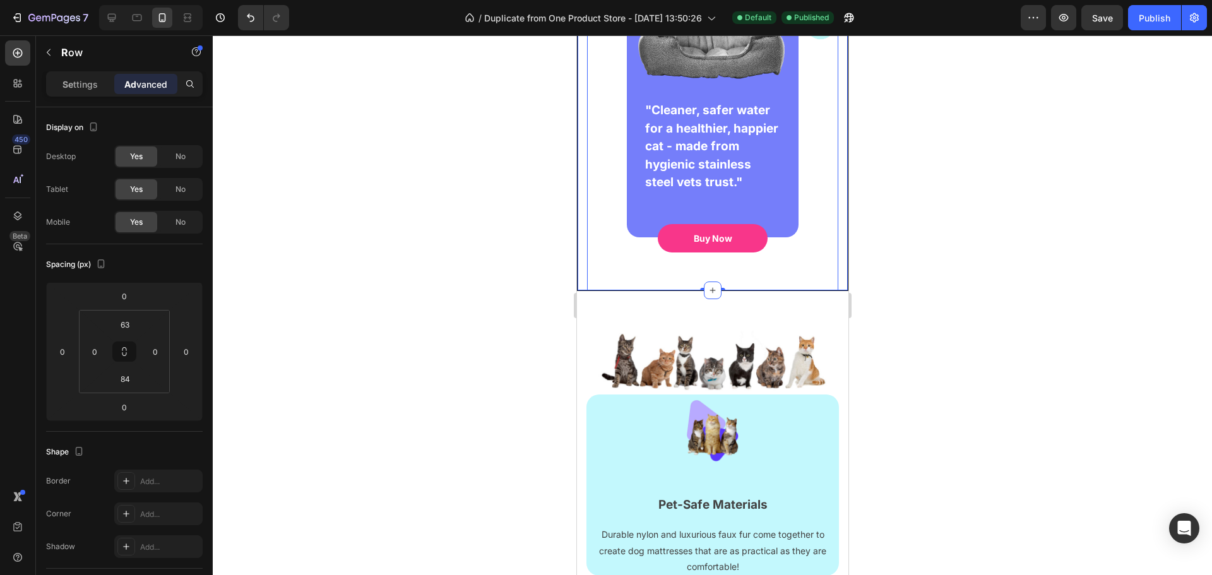
click at [578, 288] on div "Drop element here Image "Cleaner, safer water for a healthier, happier cat - ma…" at bounding box center [711, 1] width 271 height 579
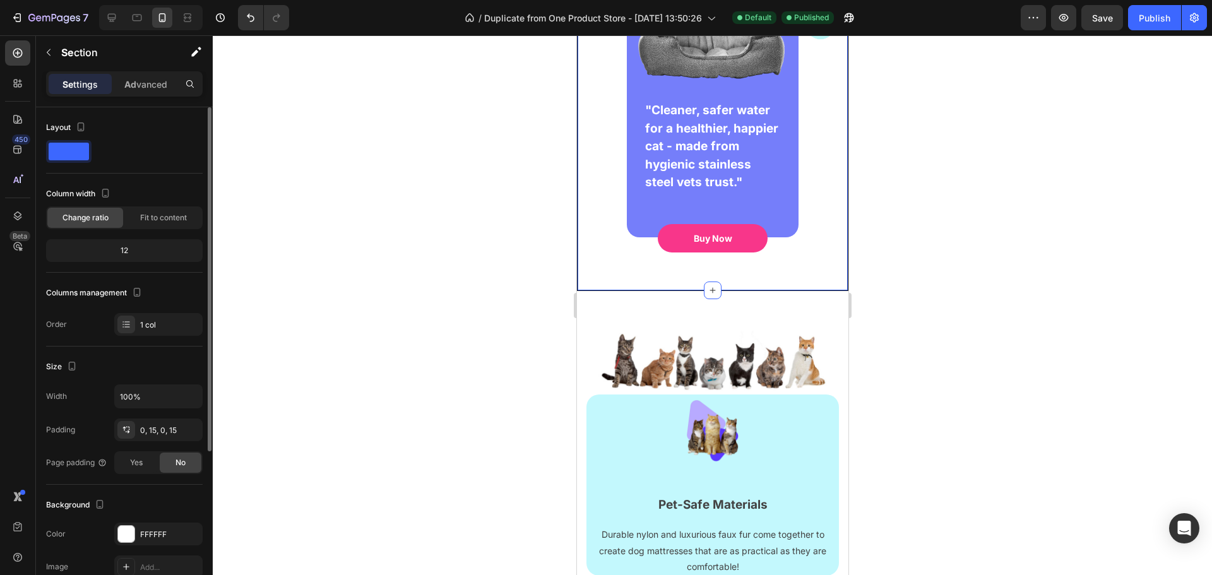
scroll to position [63, 0]
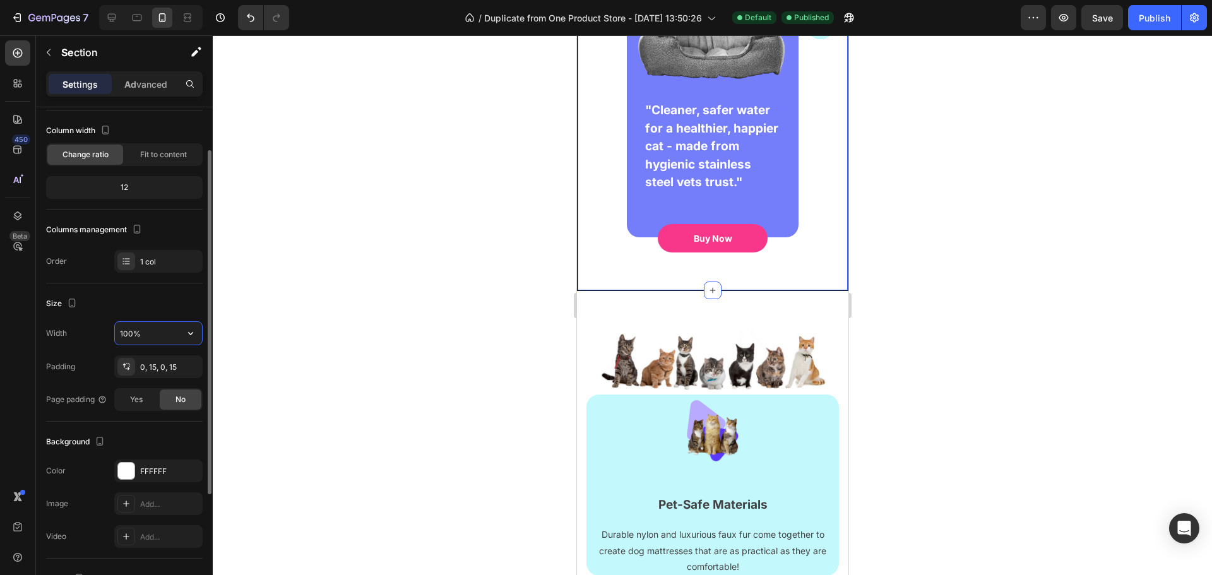
click at [162, 340] on input "100%" at bounding box center [158, 333] width 87 height 23
click at [178, 334] on input "100%" at bounding box center [158, 333] width 87 height 23
click at [181, 360] on div "0, 15, 0, 15" at bounding box center [158, 366] width 88 height 23
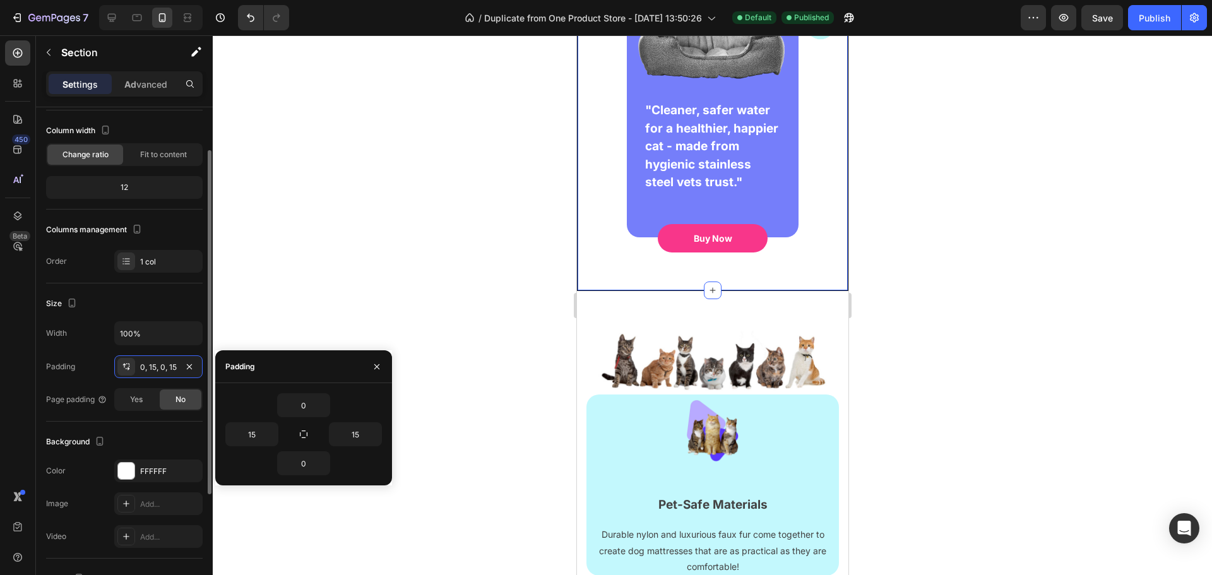
click at [170, 430] on div "Background The changes might be hidden by the video. Color FFFFFF Image Add... …" at bounding box center [124, 490] width 157 height 137
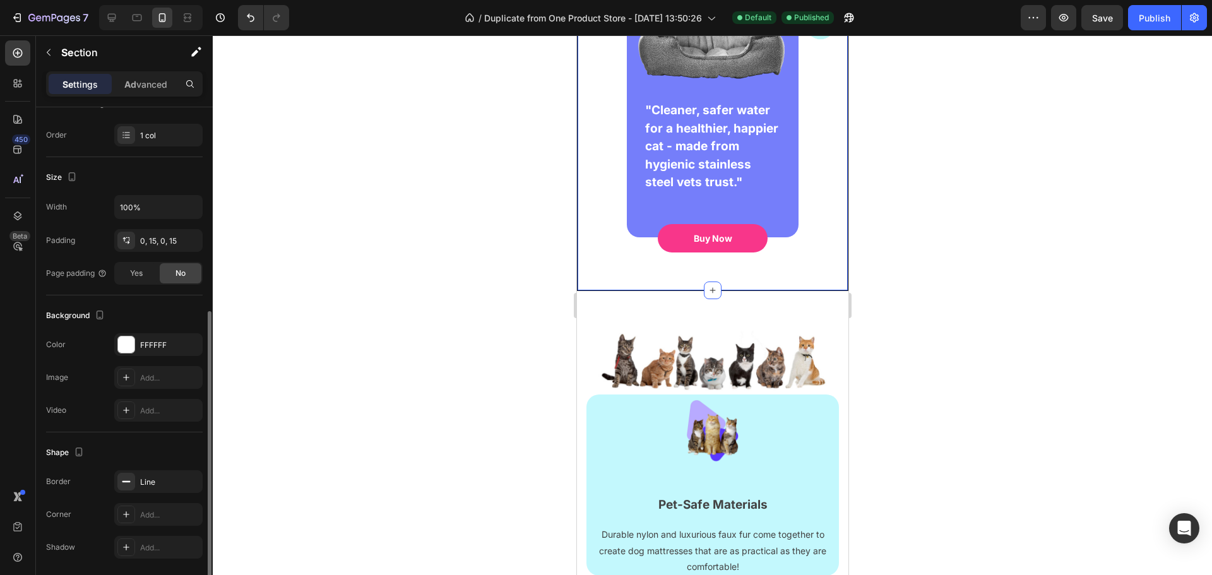
scroll to position [233, 0]
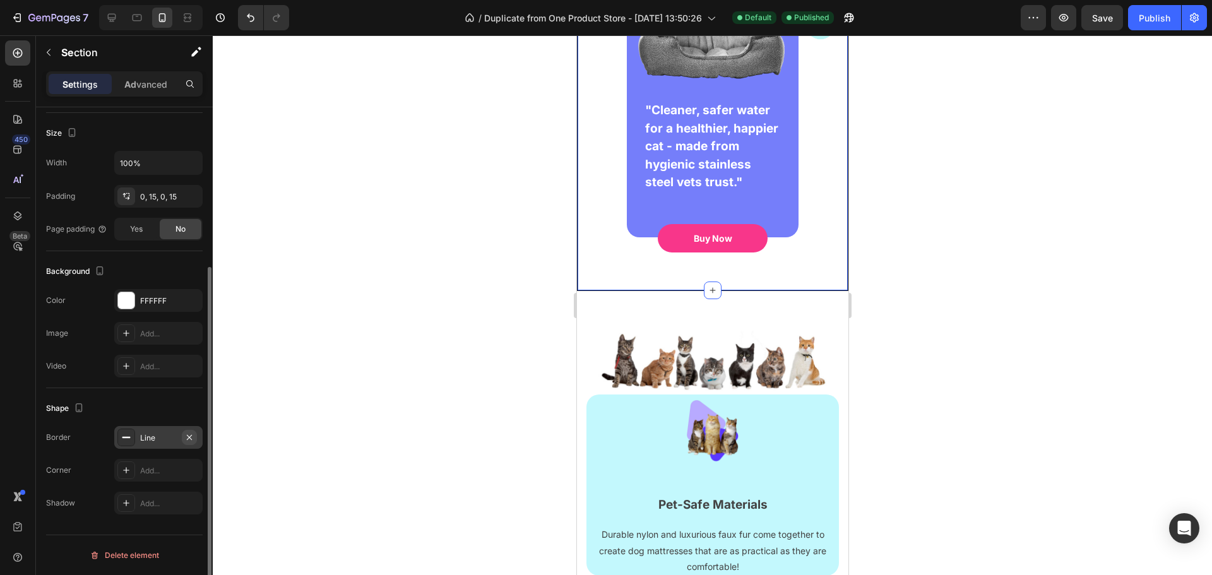
click at [192, 435] on icon "button" at bounding box center [189, 437] width 10 height 10
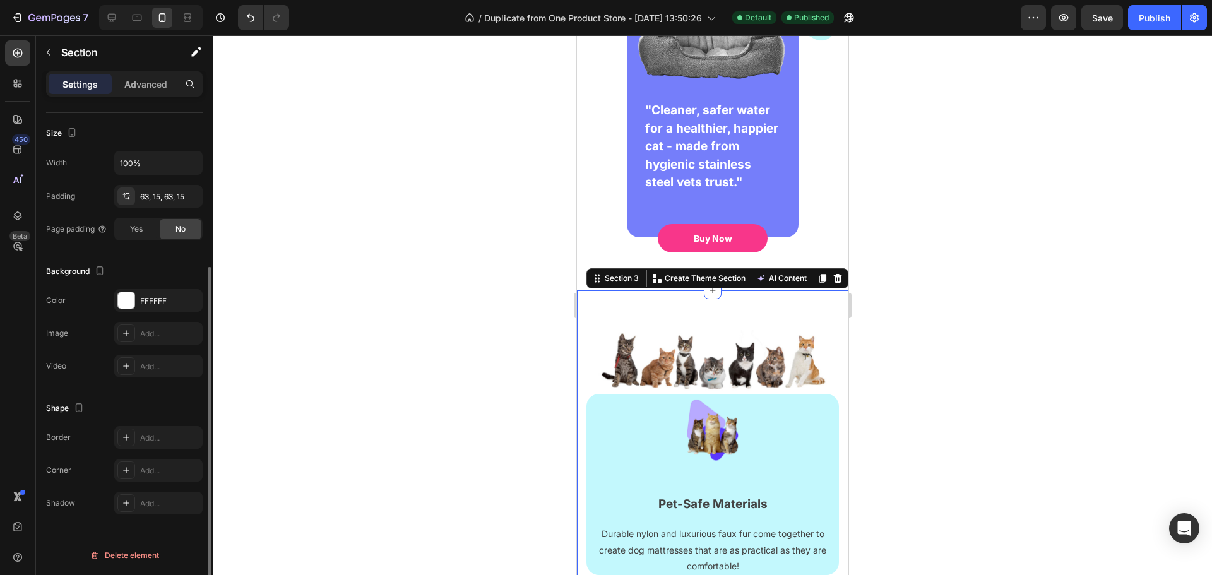
click at [1173, 11] on button "Publish" at bounding box center [1154, 17] width 53 height 25
